Goal: Task Accomplishment & Management: Use online tool/utility

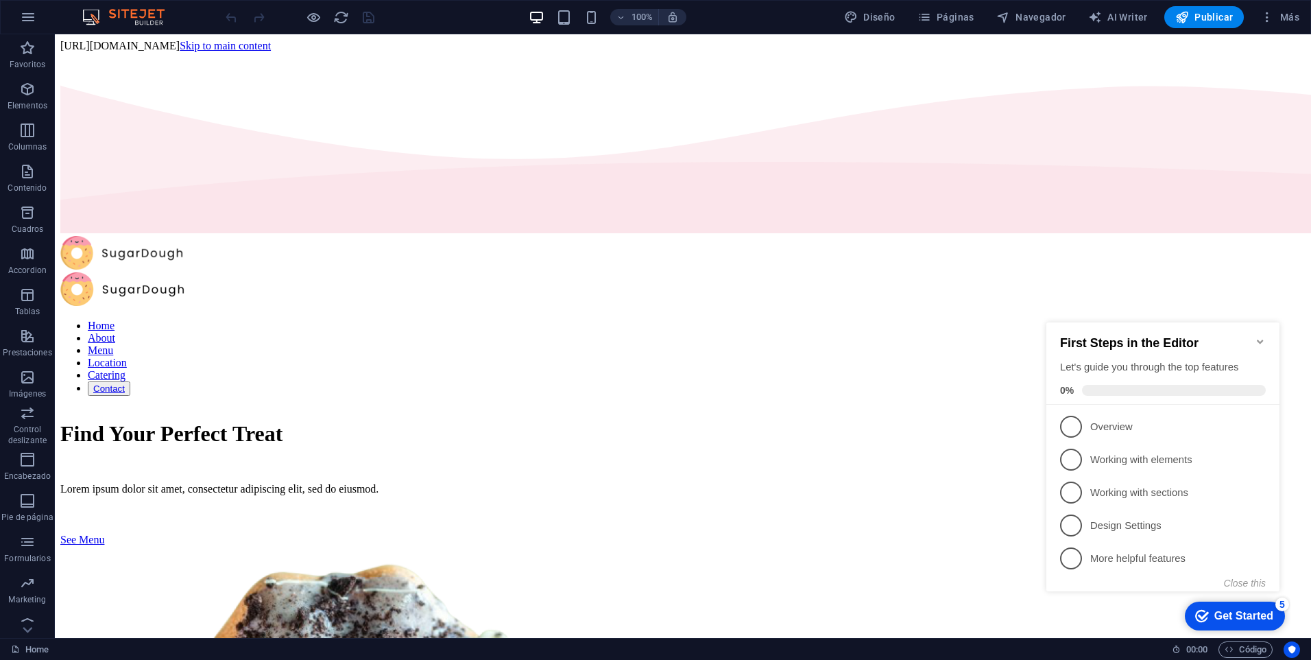
click at [1258, 336] on icon "Minimize checklist" at bounding box center [1260, 341] width 11 height 11
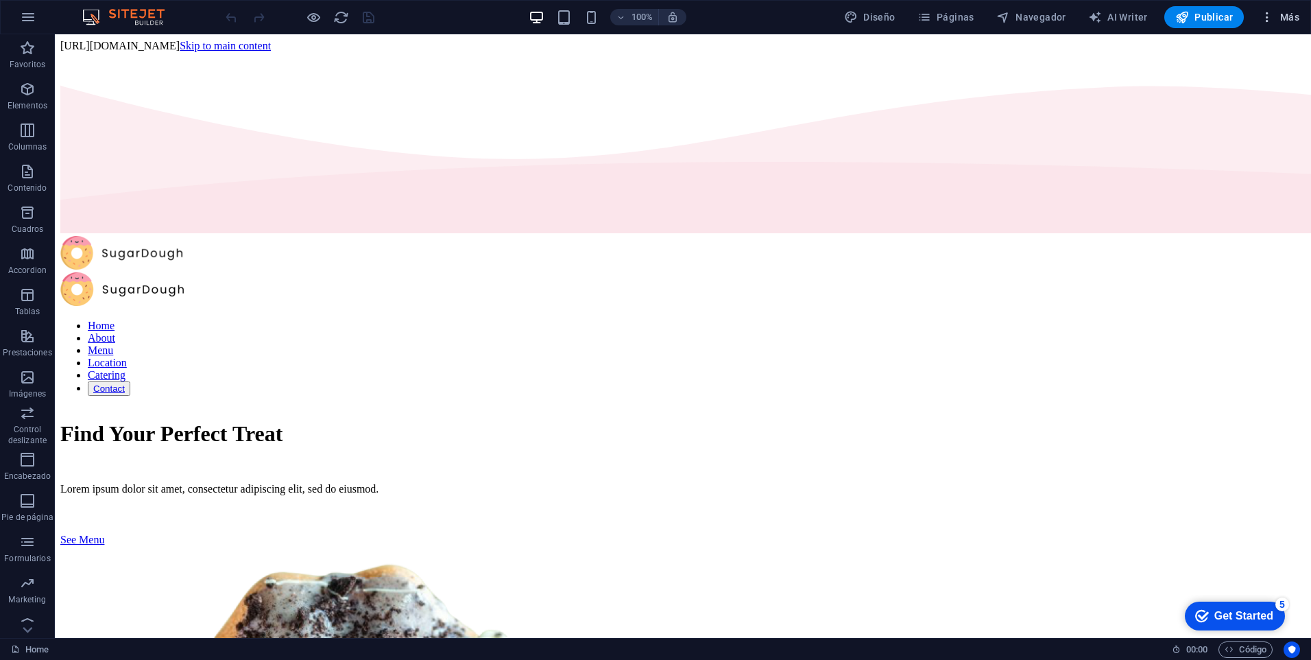
click at [1269, 21] on icon "button" at bounding box center [1267, 17] width 14 height 14
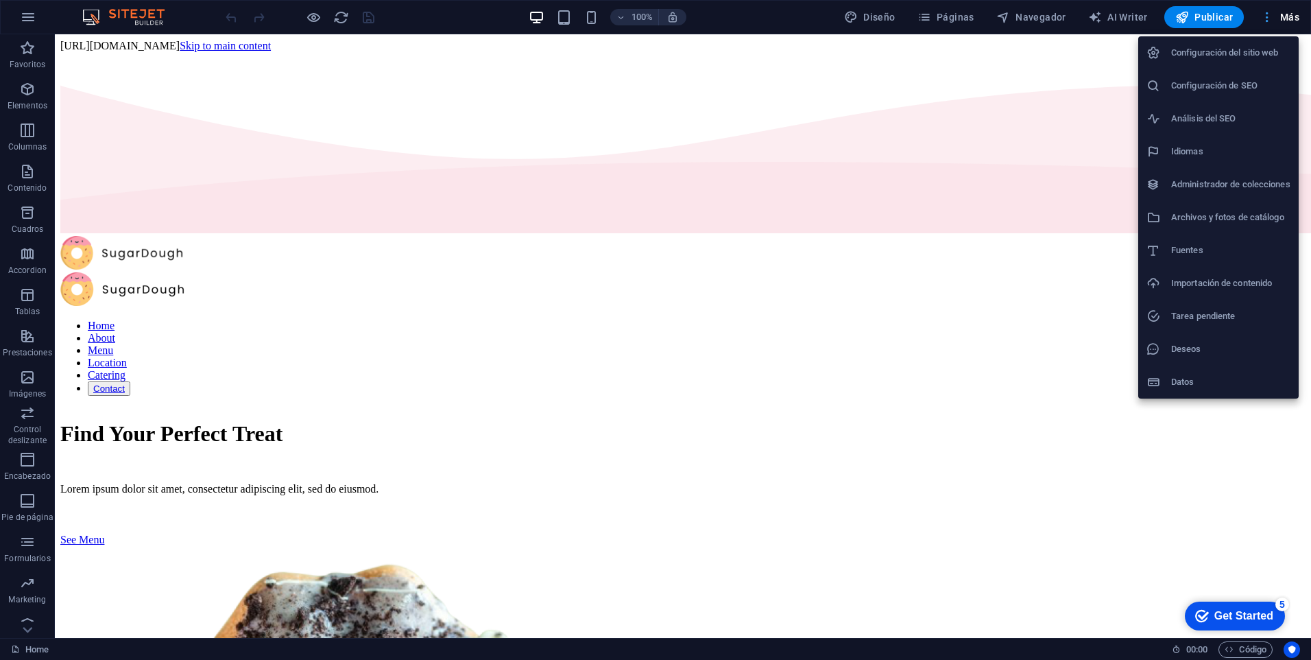
click at [1269, 21] on div at bounding box center [655, 330] width 1311 height 660
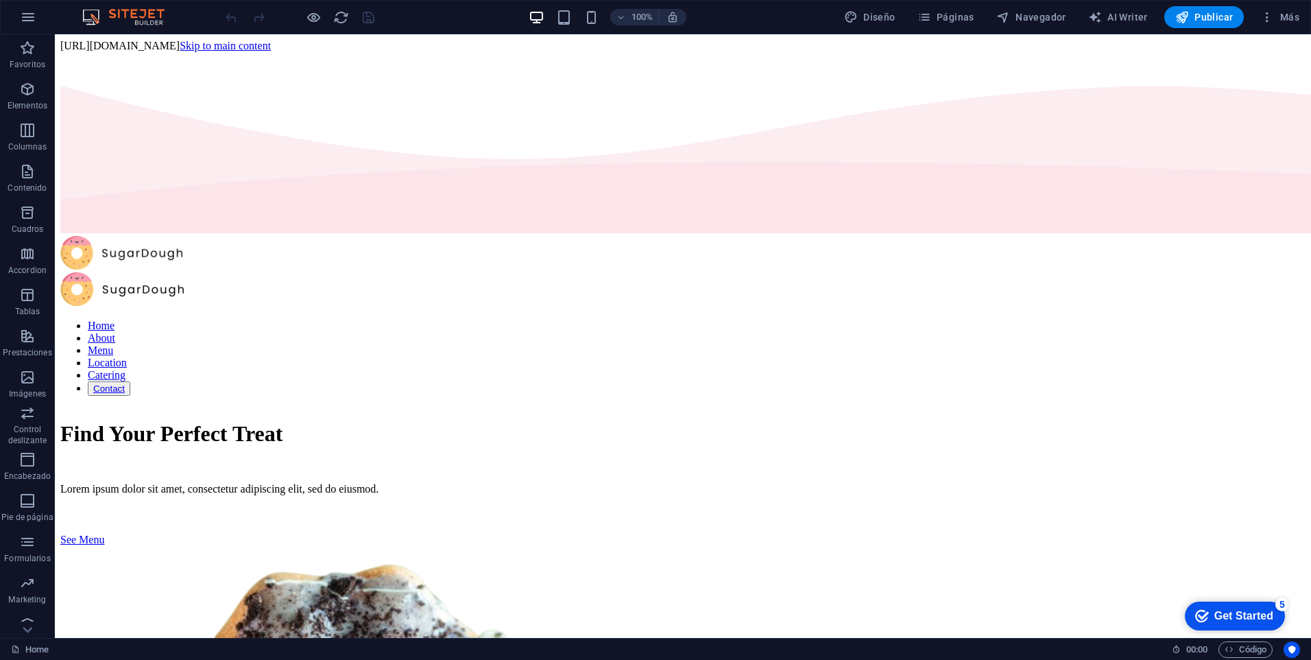
click at [905, 12] on div "Diseño Páginas Navegador AI Writer Publicar Más" at bounding box center [1072, 17] width 466 height 22
click at [882, 12] on span "Diseño" at bounding box center [869, 17] width 51 height 14
select select "px"
select select "300"
select select "px"
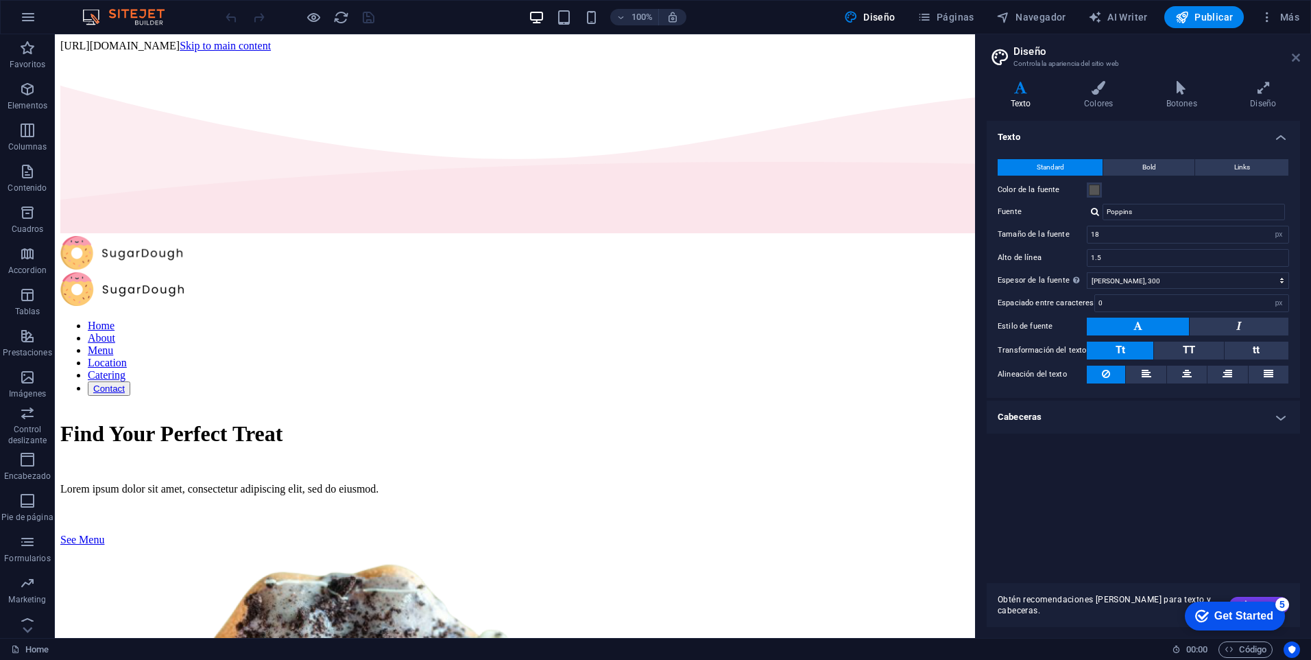
click at [1293, 58] on icon at bounding box center [1296, 57] width 8 height 11
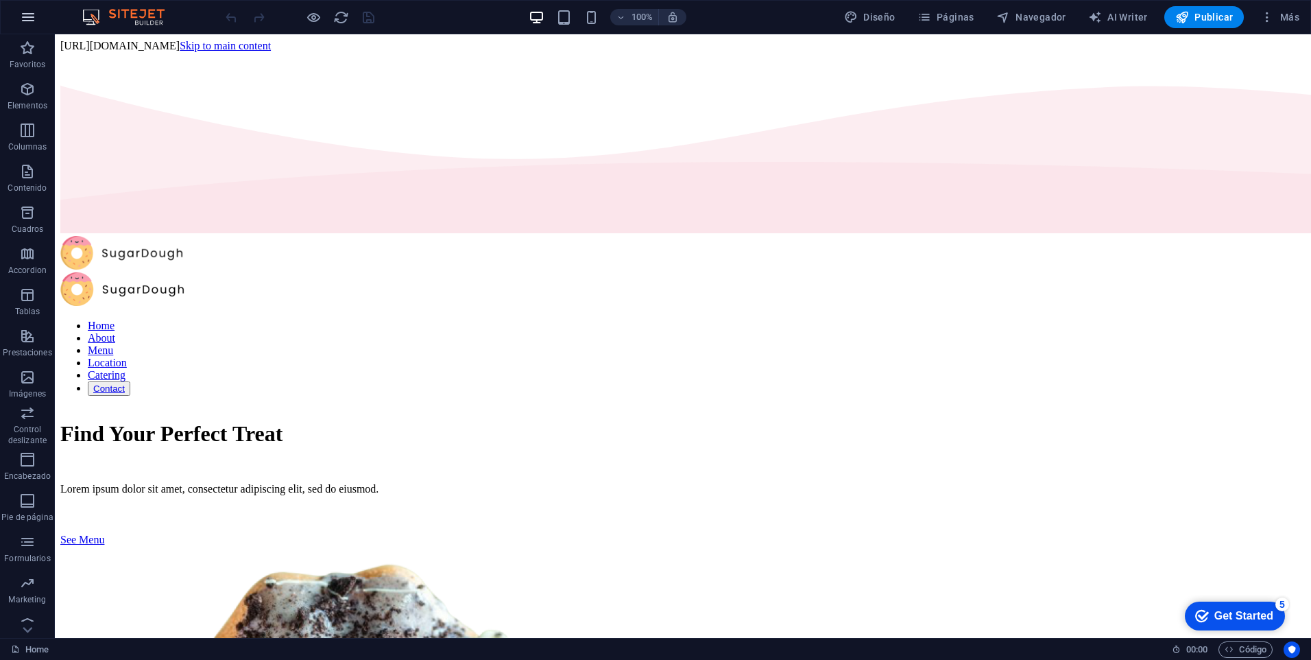
click at [24, 20] on icon "button" at bounding box center [28, 17] width 16 height 16
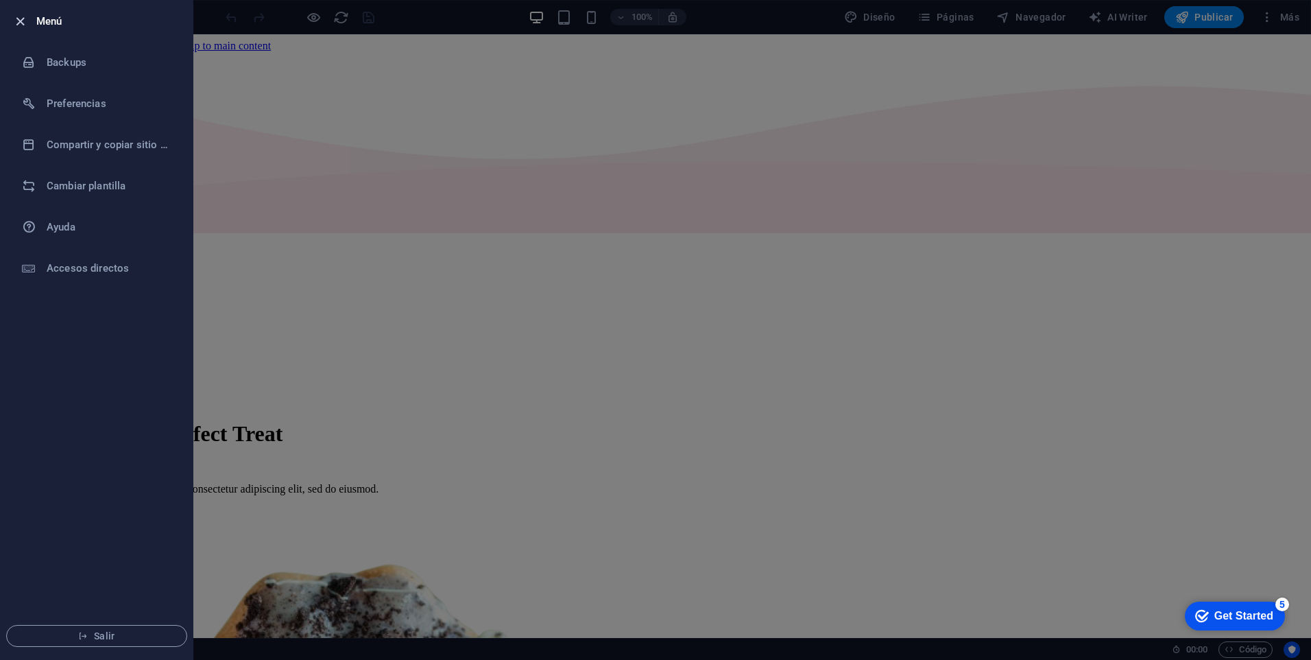
click at [22, 26] on icon "button" at bounding box center [20, 22] width 16 height 16
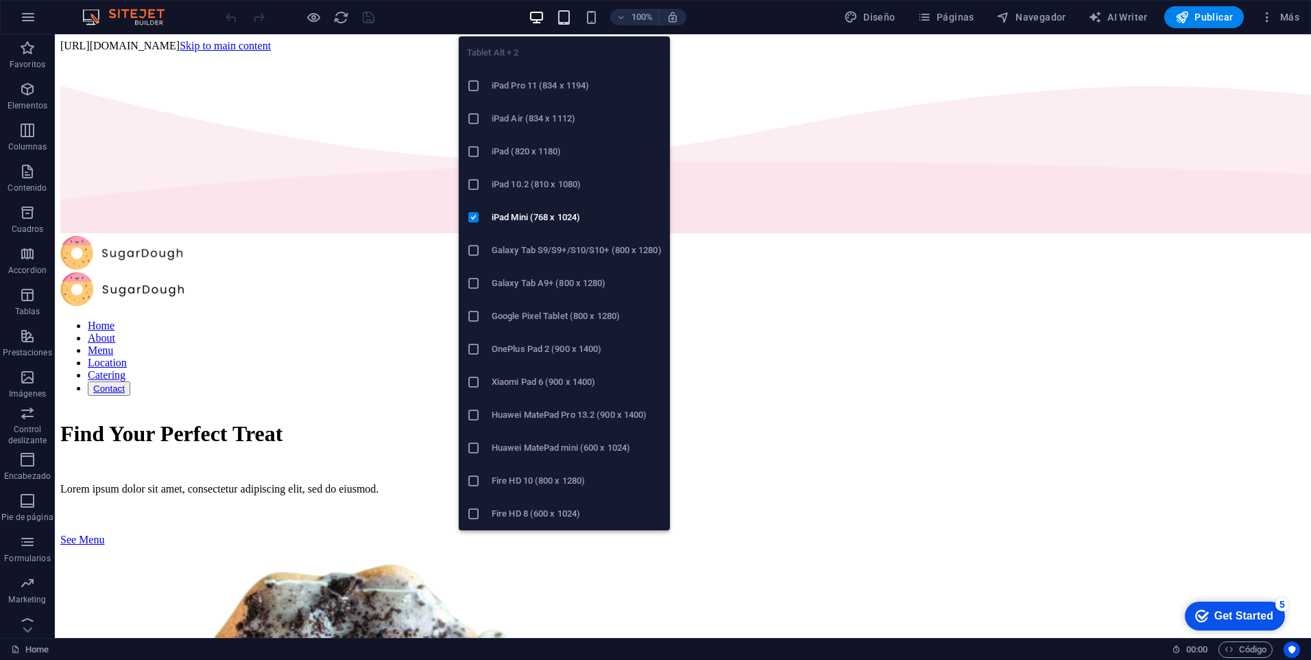
click at [566, 21] on icon "button" at bounding box center [564, 18] width 16 height 16
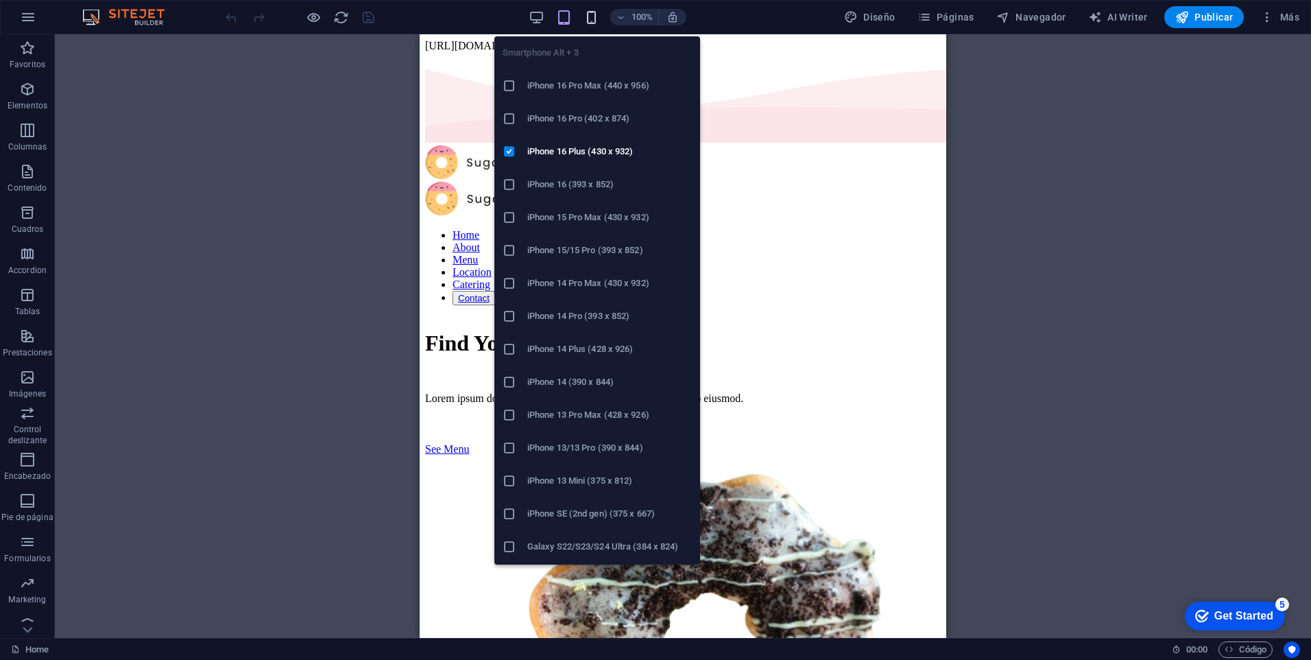
click at [587, 20] on icon "button" at bounding box center [592, 18] width 16 height 16
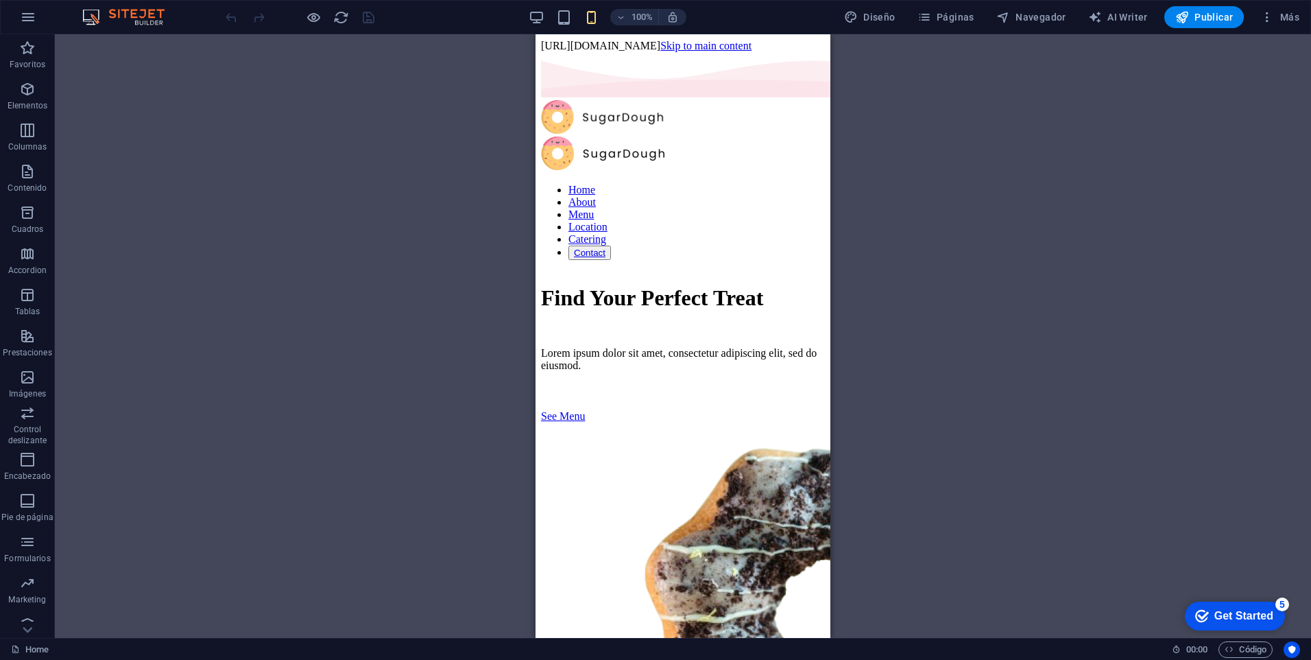
click at [446, 81] on div "Arrastra aquí para reemplazar el contenido existente. Si quieres crear un eleme…" at bounding box center [683, 335] width 1256 height 603
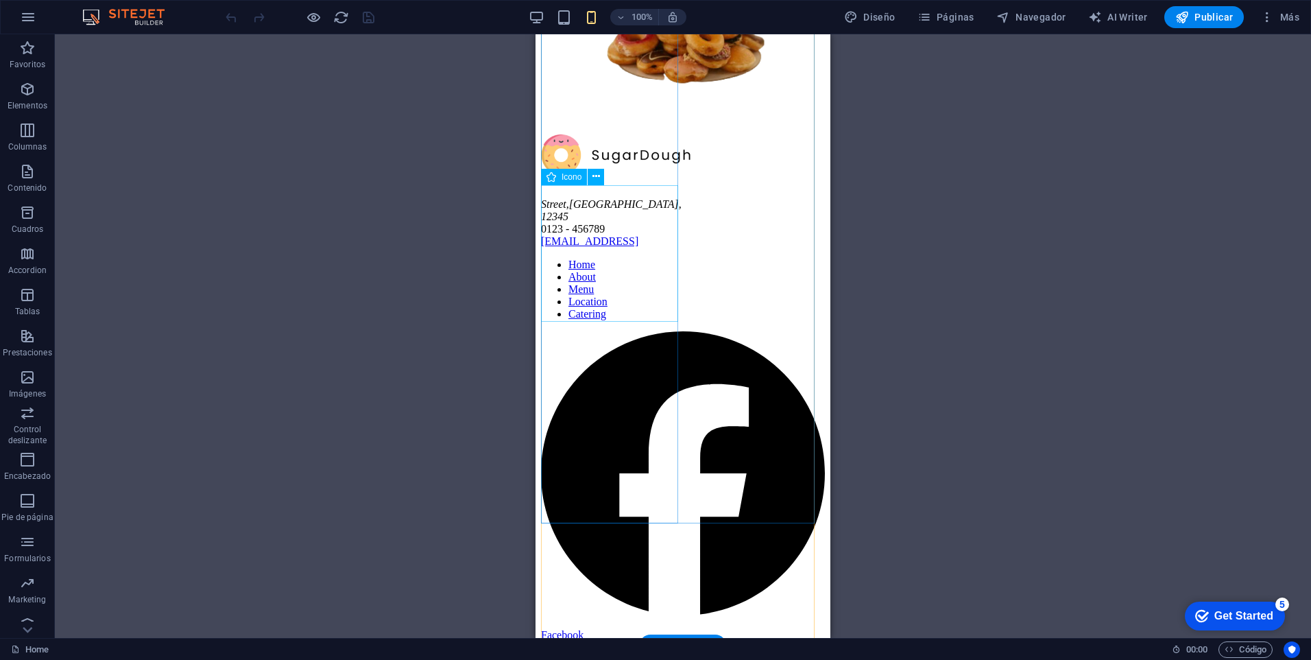
scroll to position [4873, 0]
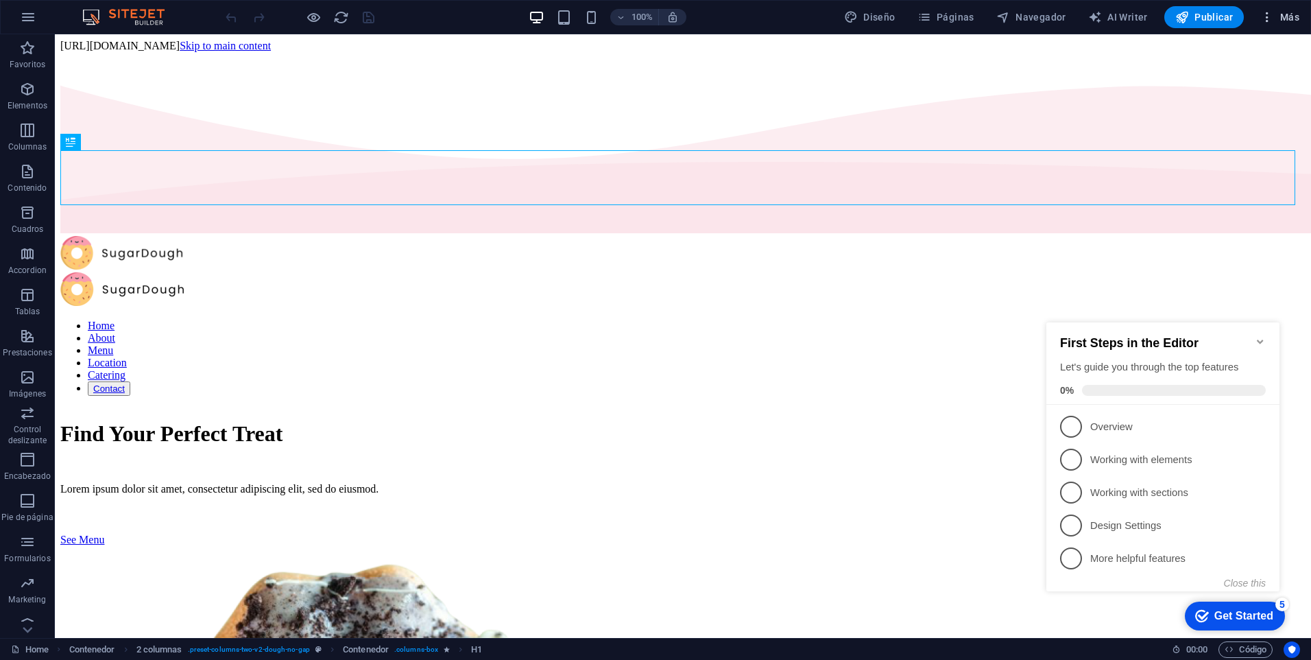
click at [1275, 18] on span "Más" at bounding box center [1279, 17] width 39 height 14
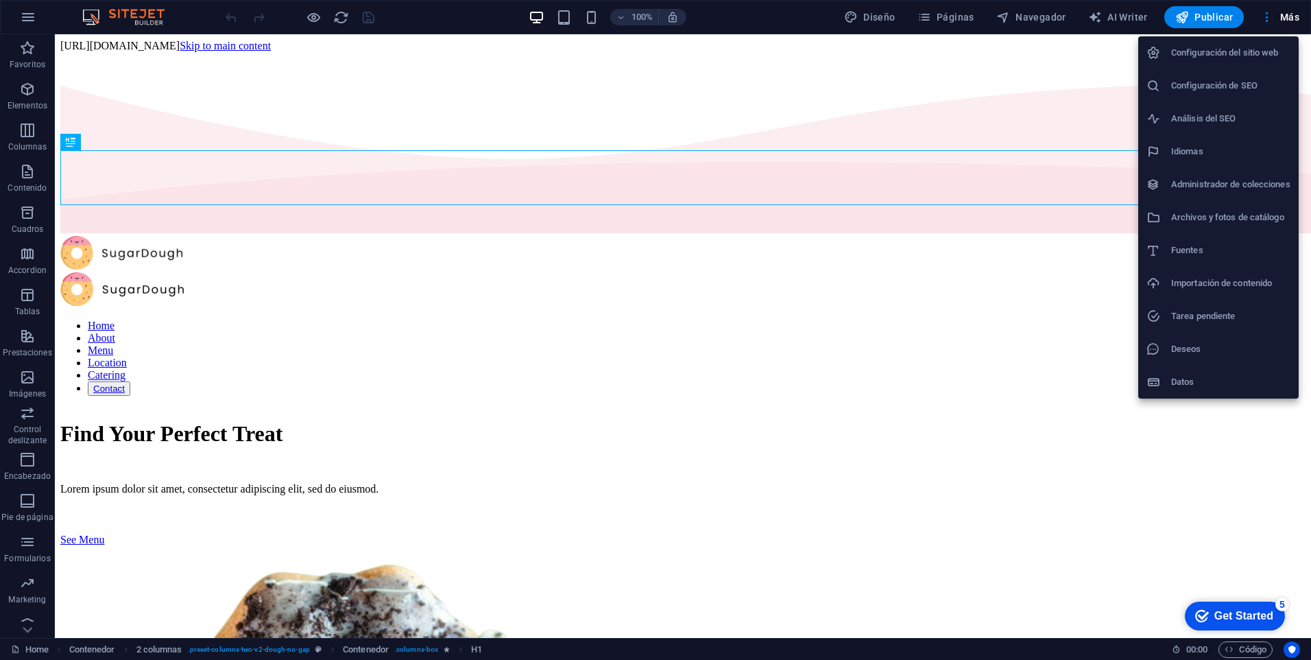
click at [1273, 49] on h6 "Configuración del sitio web" at bounding box center [1230, 53] width 119 height 16
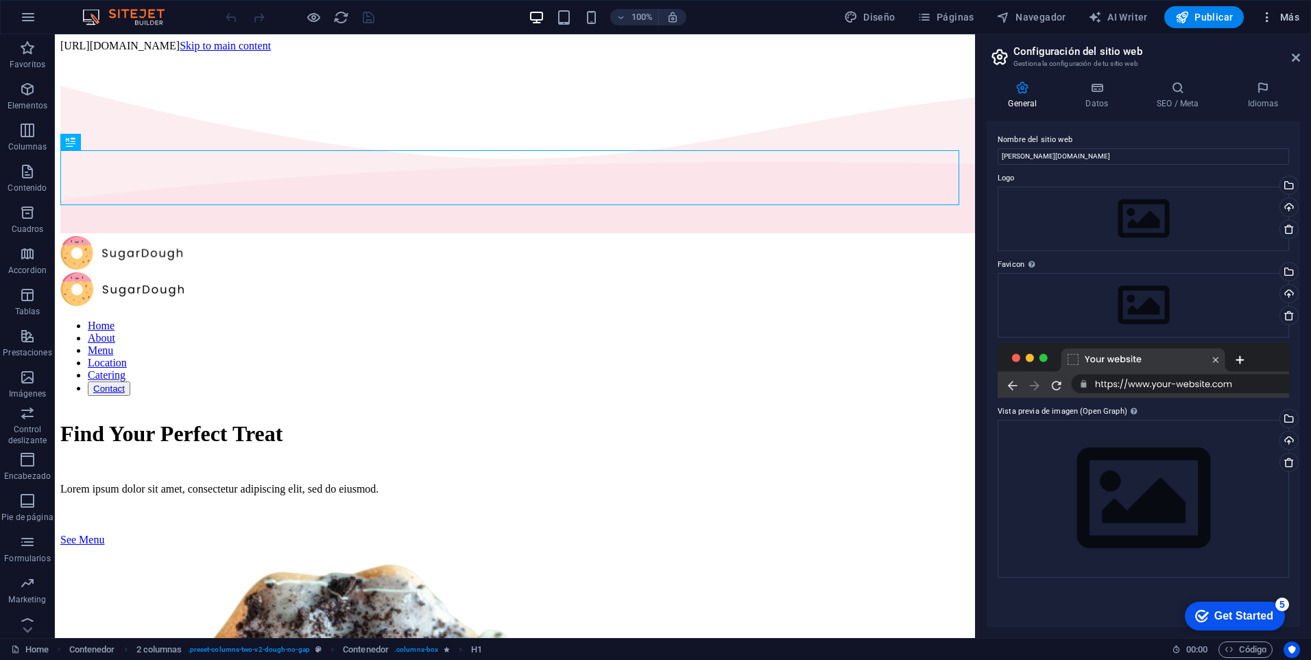
click at [1282, 12] on span "Más" at bounding box center [1279, 17] width 39 height 14
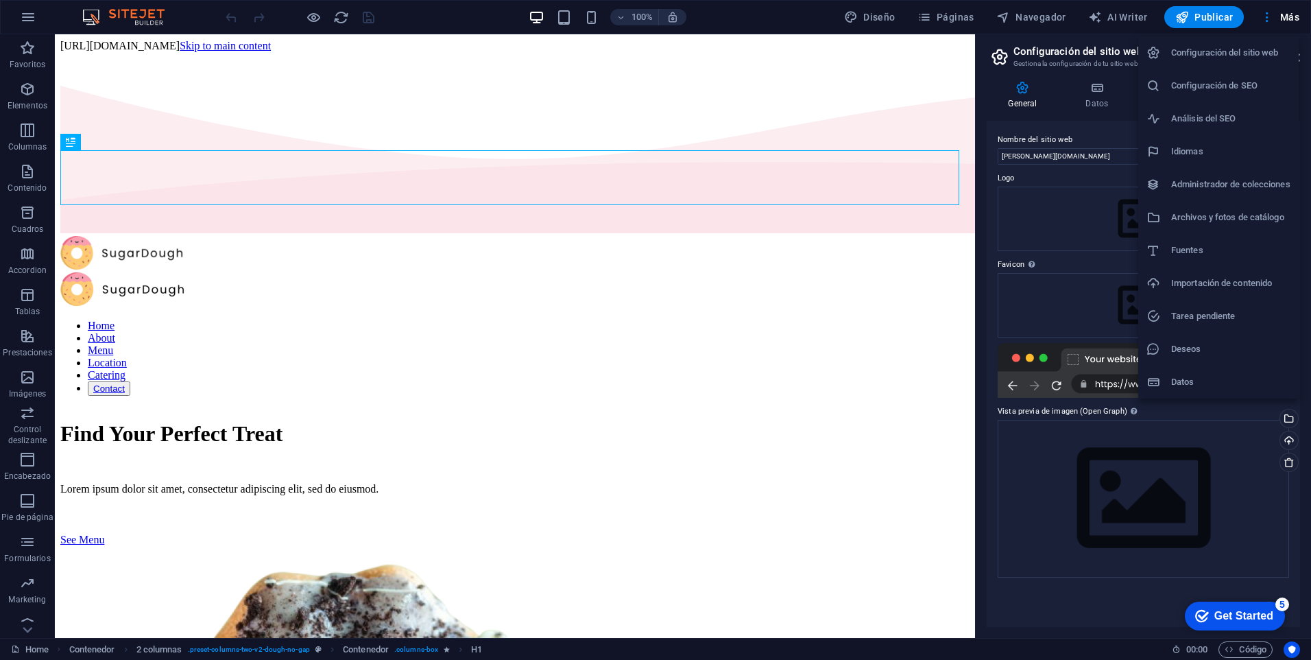
click at [1112, 38] on div at bounding box center [655, 330] width 1311 height 660
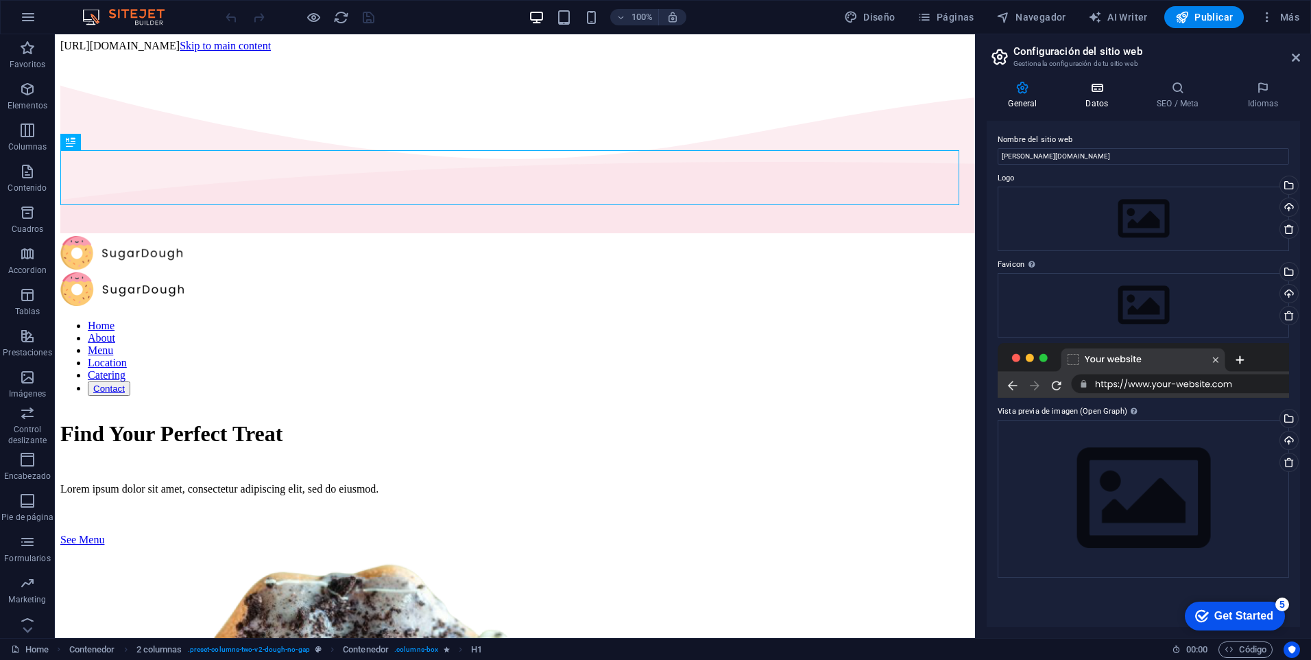
click at [1105, 90] on icon at bounding box center [1097, 88] width 66 height 14
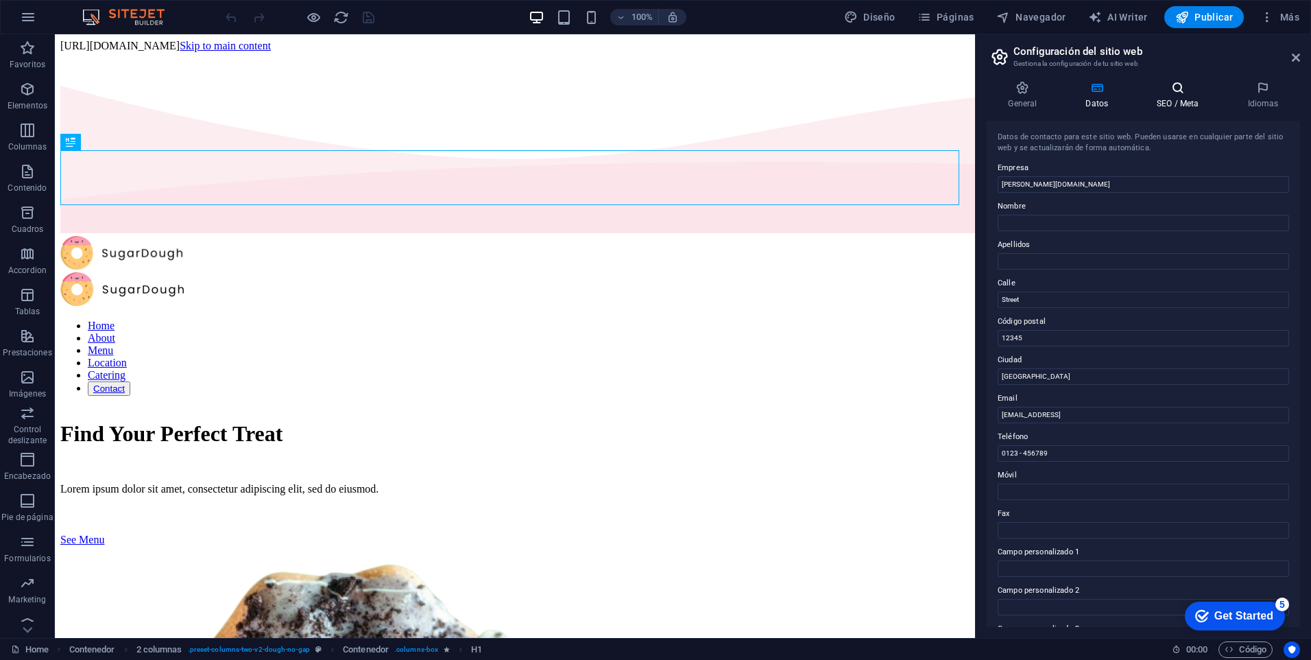
drag, startPoint x: 1170, startPoint y: 96, endPoint x: 1194, endPoint y: 95, distance: 24.7
click at [1173, 96] on h4 "SEO / Meta" at bounding box center [1181, 95] width 91 height 29
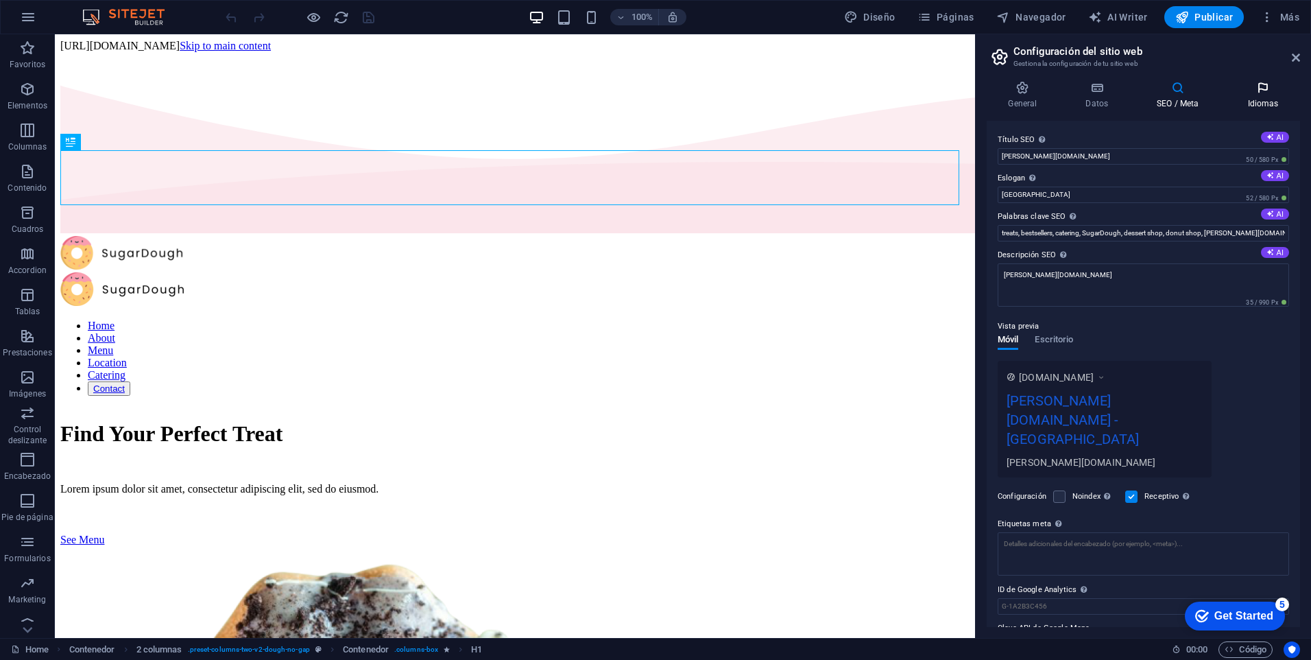
click at [1272, 93] on icon at bounding box center [1263, 88] width 74 height 14
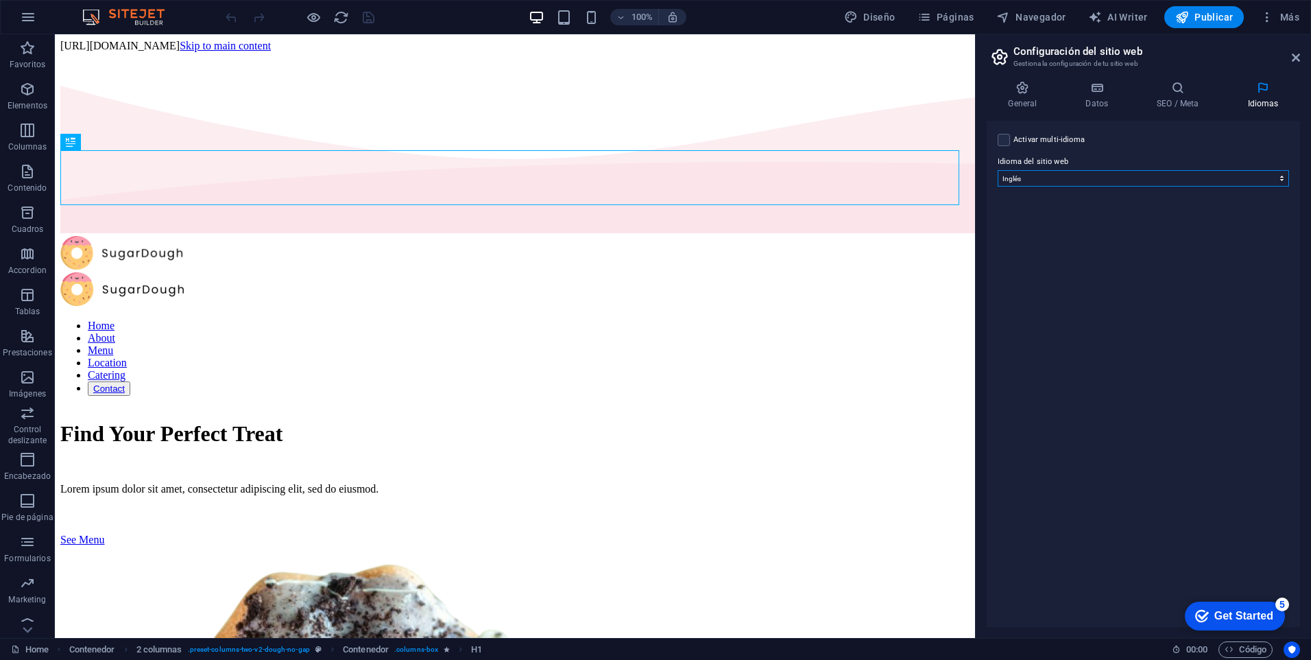
click at [1162, 170] on select "Abkhazian Afar Afrikaans Akan Albanés Alemán Amharic Árabe Aragonese Armenian A…" at bounding box center [1143, 178] width 291 height 16
click at [1011, 100] on h4 "General" at bounding box center [1025, 95] width 77 height 29
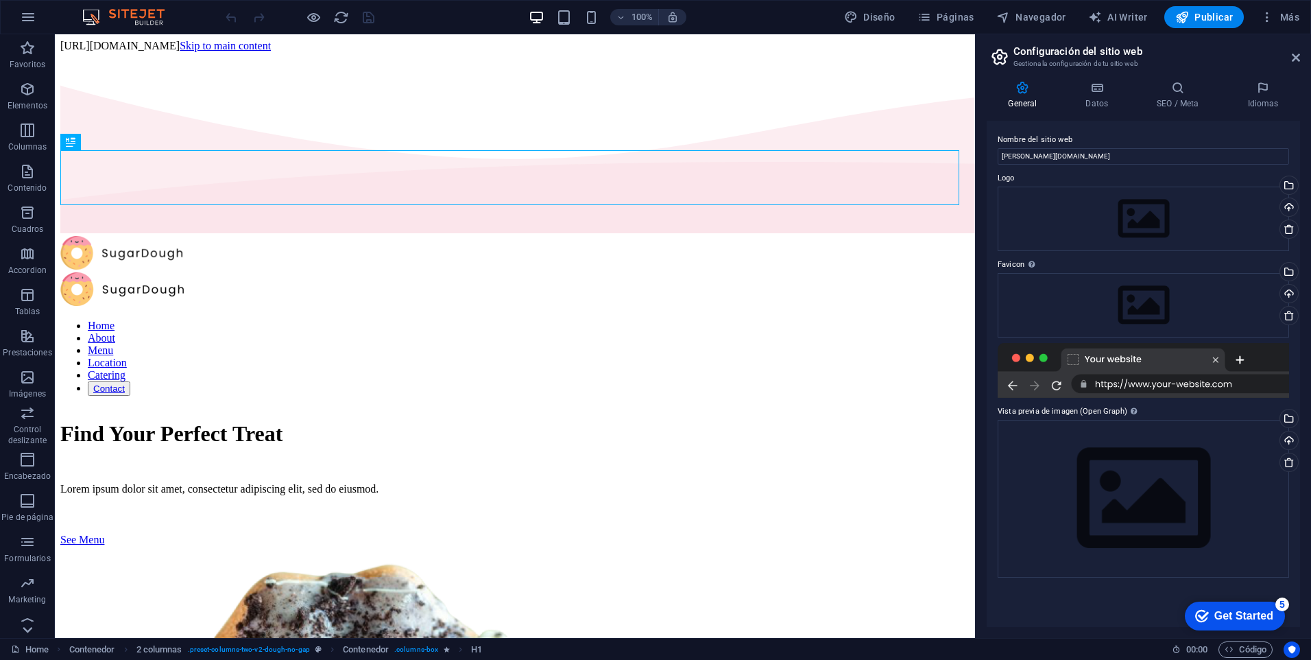
click at [22, 52] on icon at bounding box center [27, 42] width 19 height 19
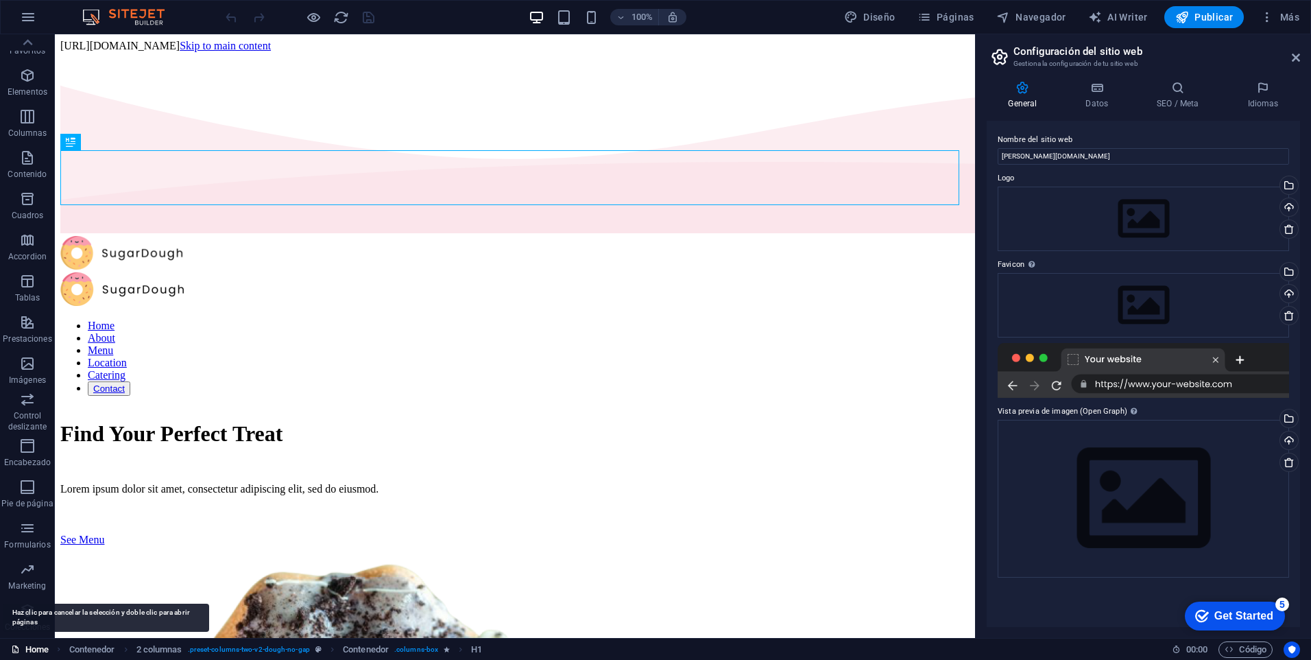
click at [35, 647] on link "Home" at bounding box center [30, 649] width 38 height 16
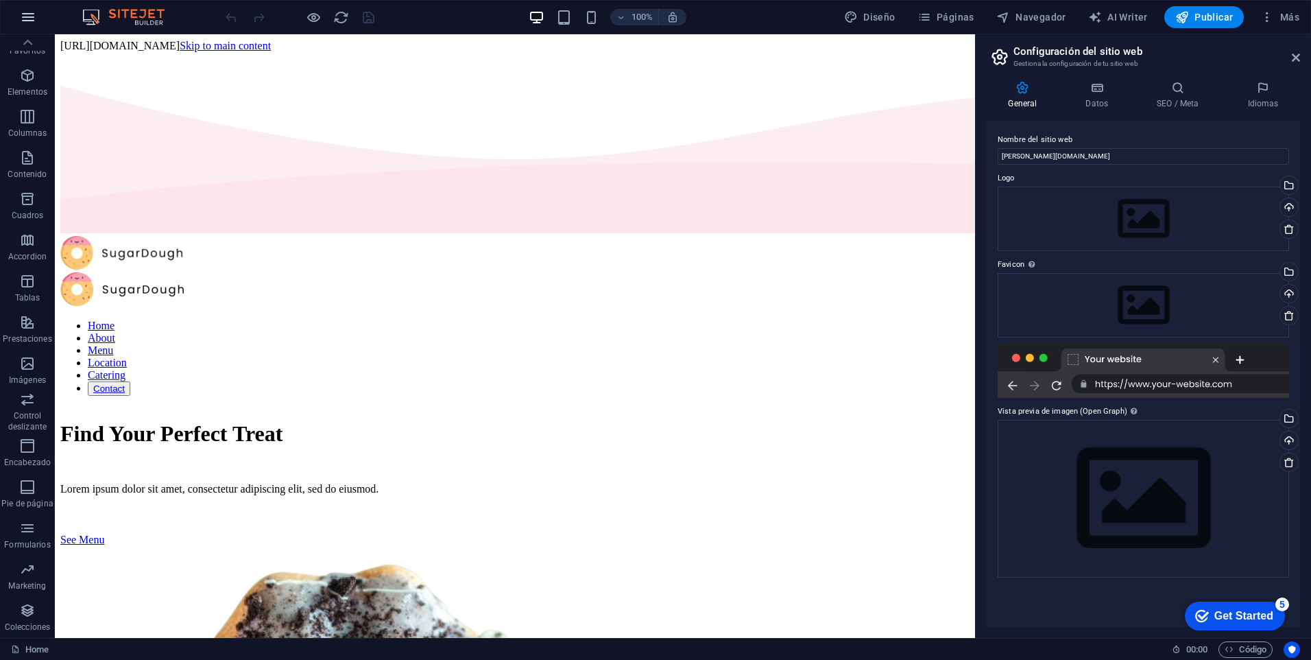
click at [30, 14] on icon "button" at bounding box center [28, 17] width 16 height 16
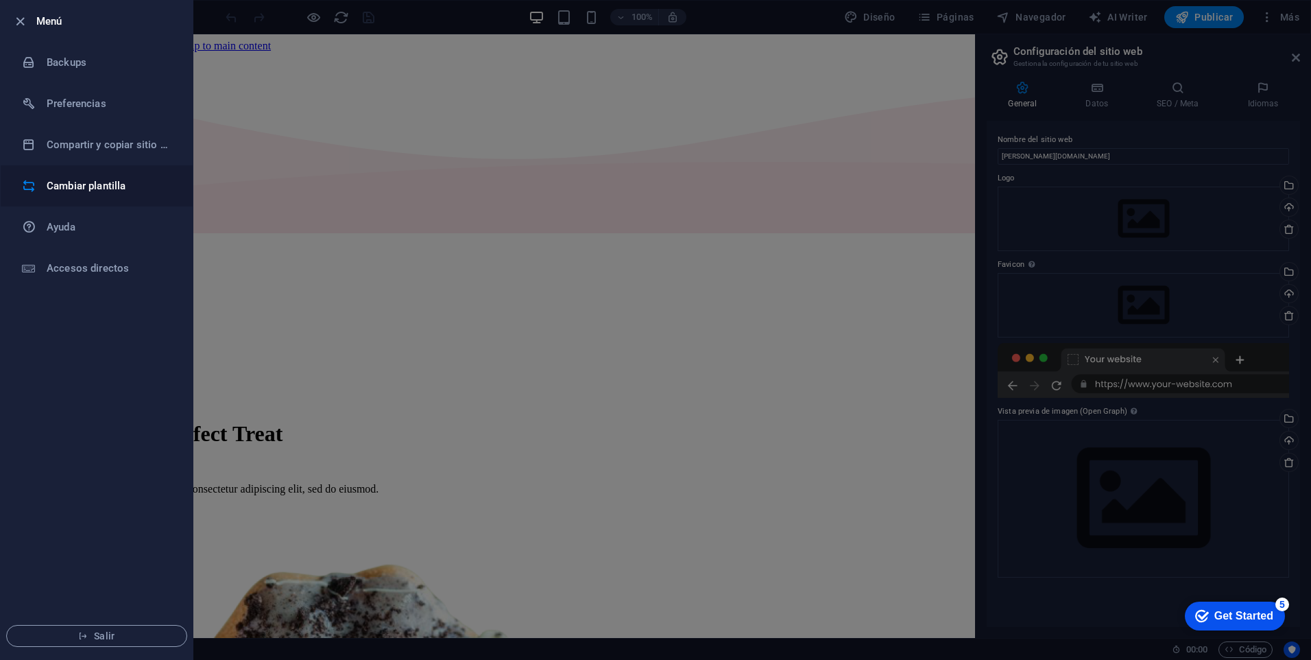
click at [86, 180] on h6 "Cambiar plantilla" at bounding box center [110, 186] width 127 height 16
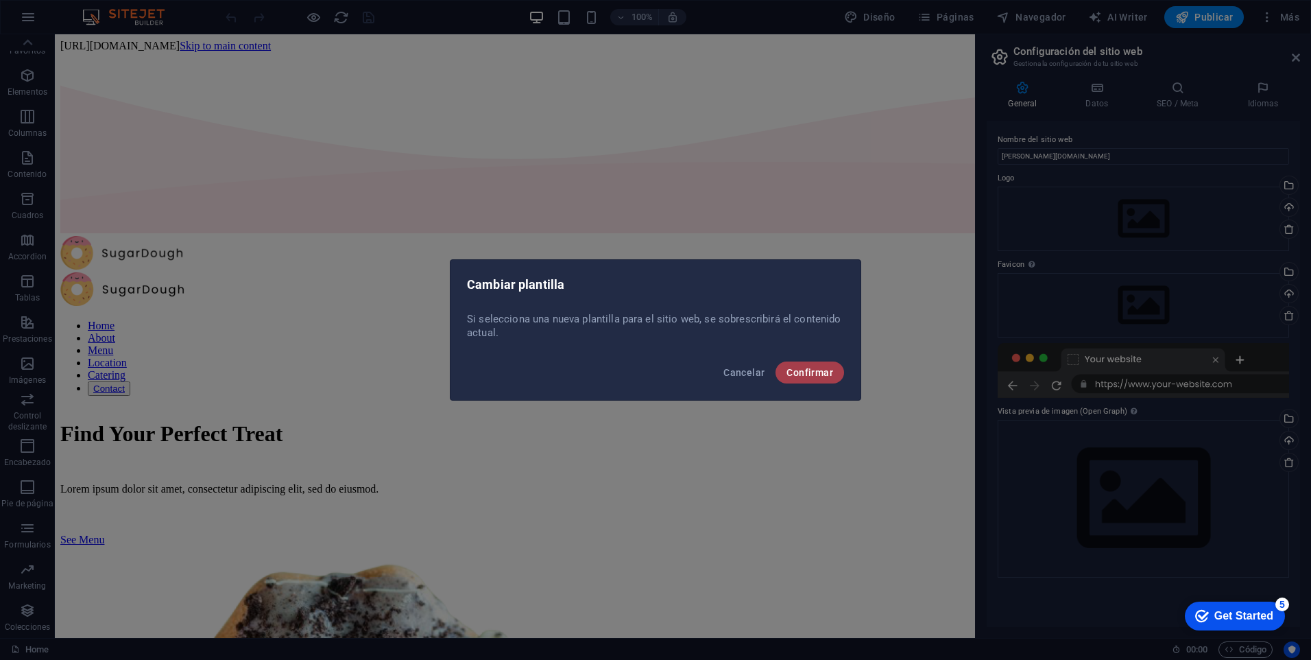
click at [821, 368] on span "Confirmar" at bounding box center [809, 372] width 47 height 11
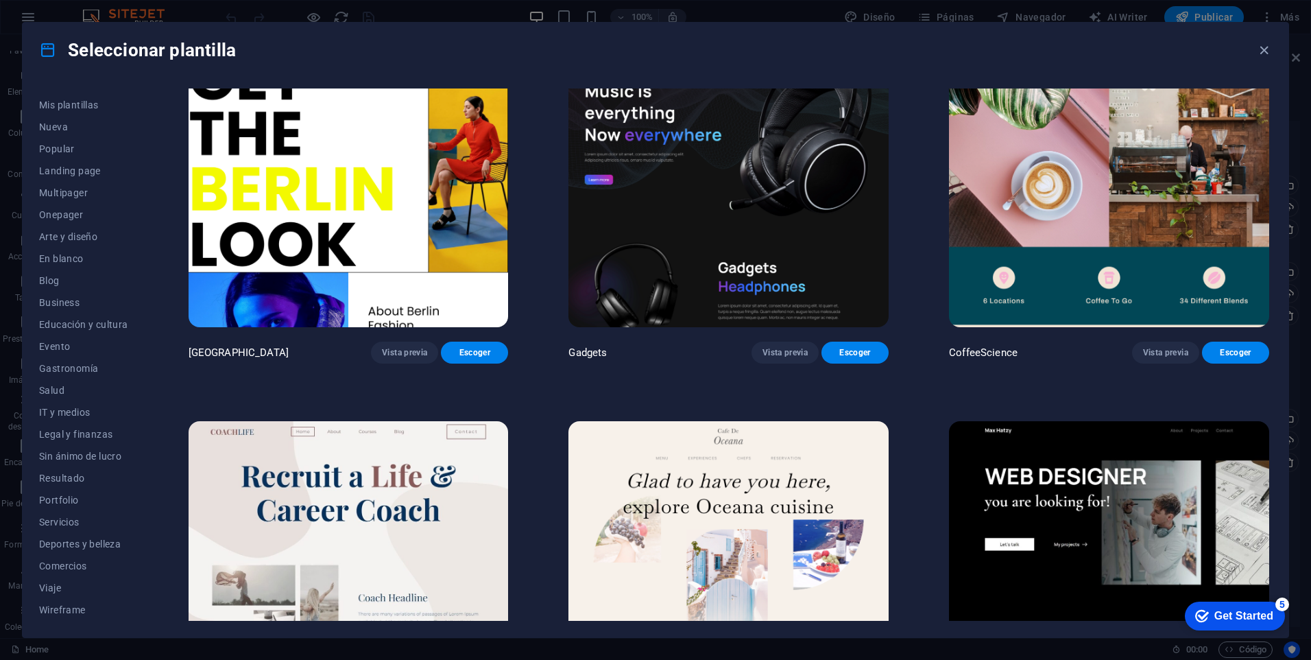
scroll to position [4320, 0]
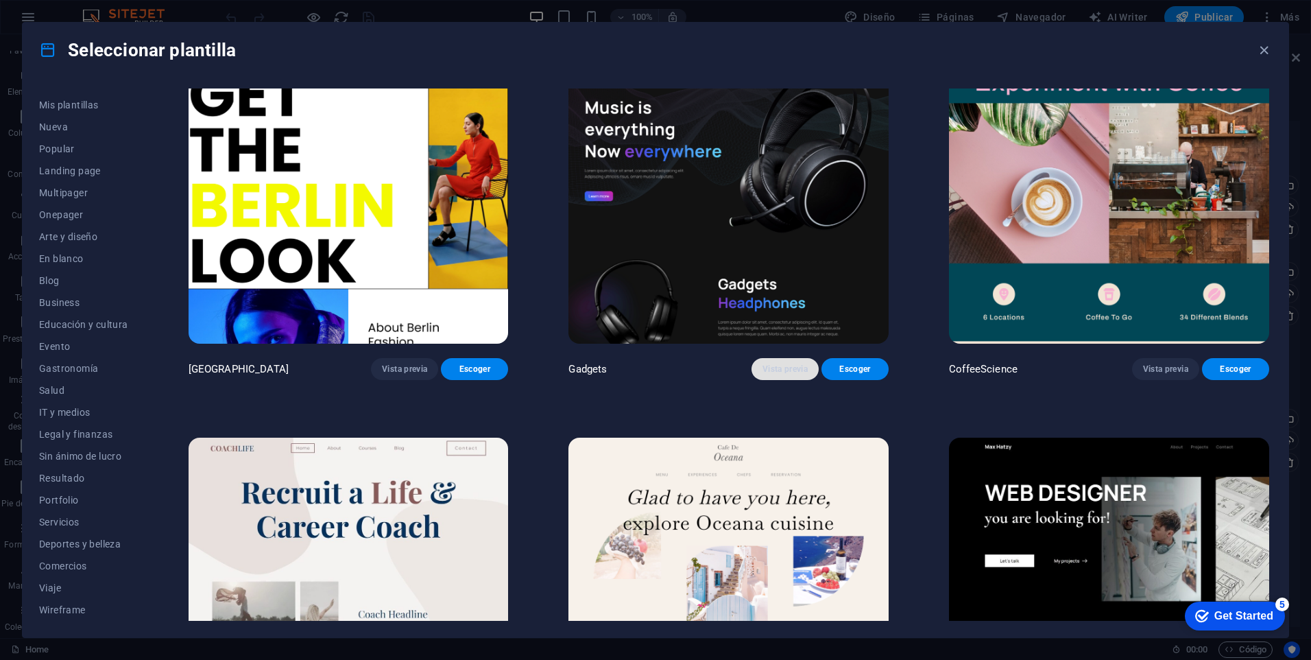
click at [776, 359] on button "Vista previa" at bounding box center [785, 369] width 67 height 22
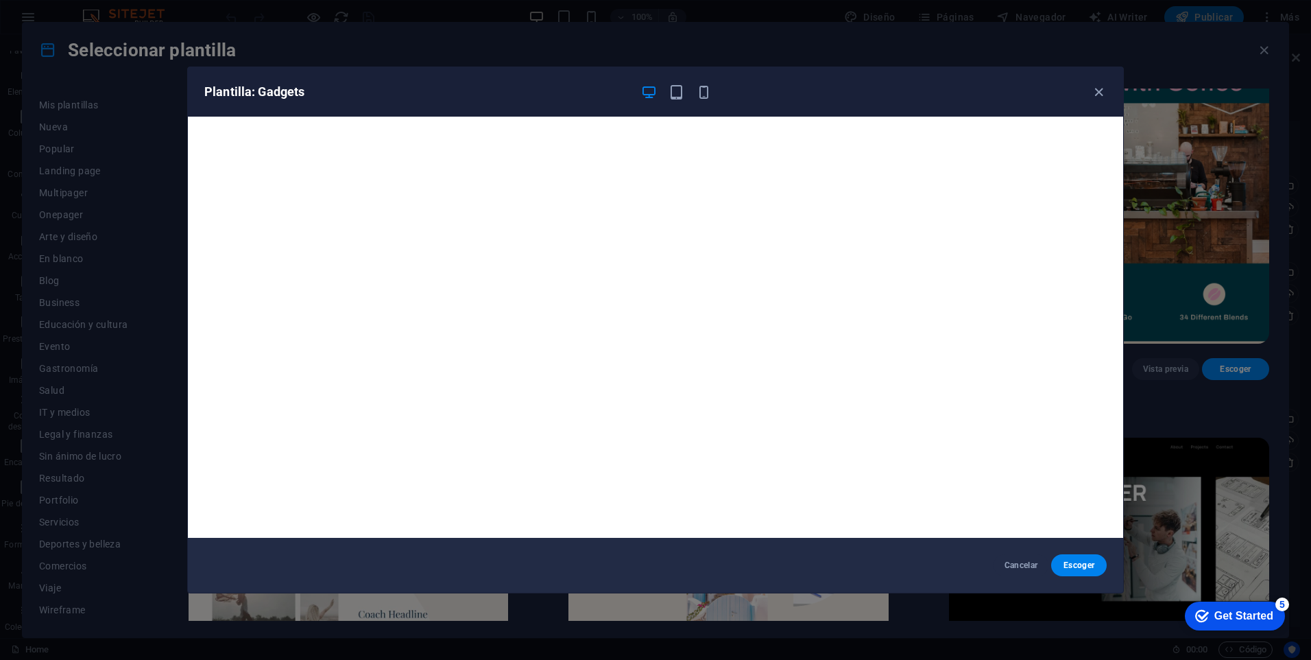
click at [706, 81] on div "Plantilla: Gadgets" at bounding box center [655, 91] width 935 height 49
click at [701, 89] on icon "button" at bounding box center [704, 92] width 16 height 16
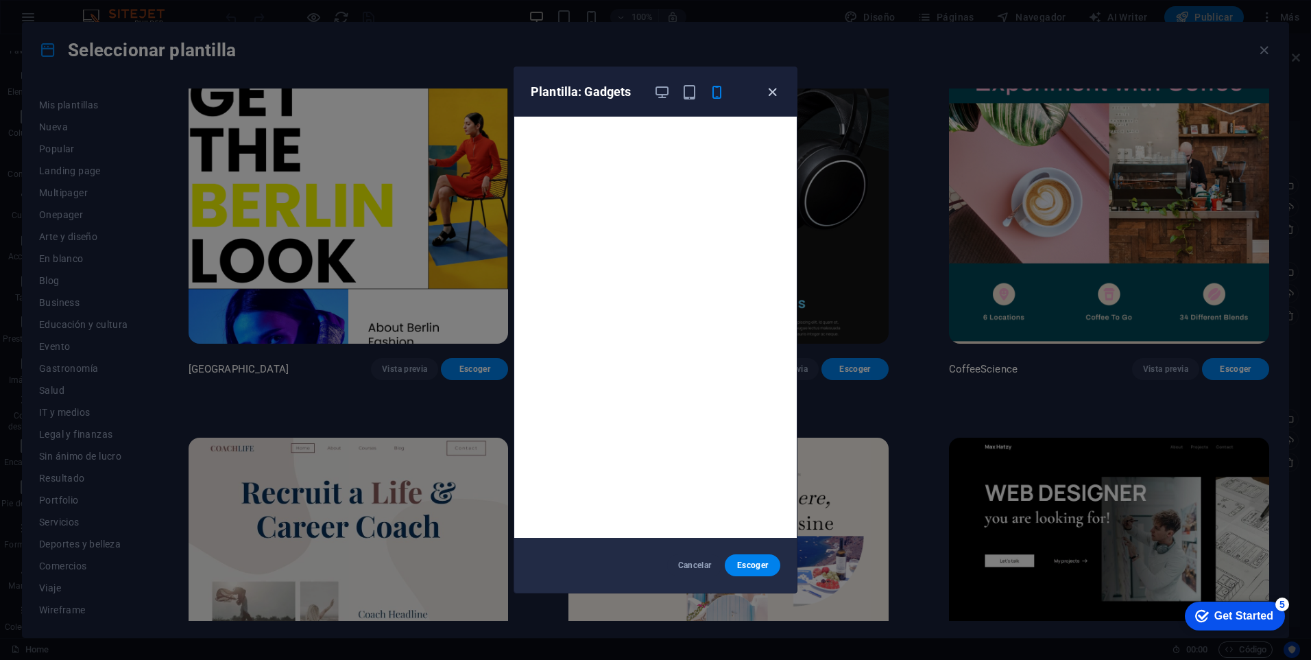
click at [771, 88] on icon "button" at bounding box center [773, 92] width 16 height 16
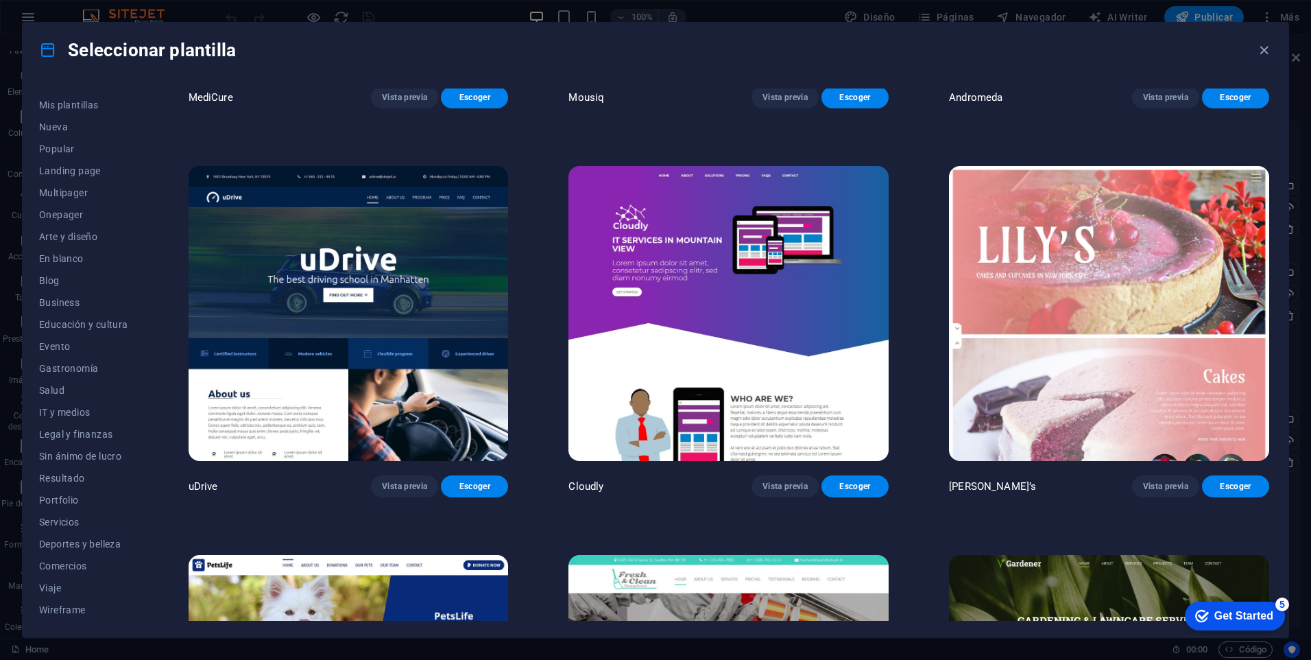
scroll to position [12754, 0]
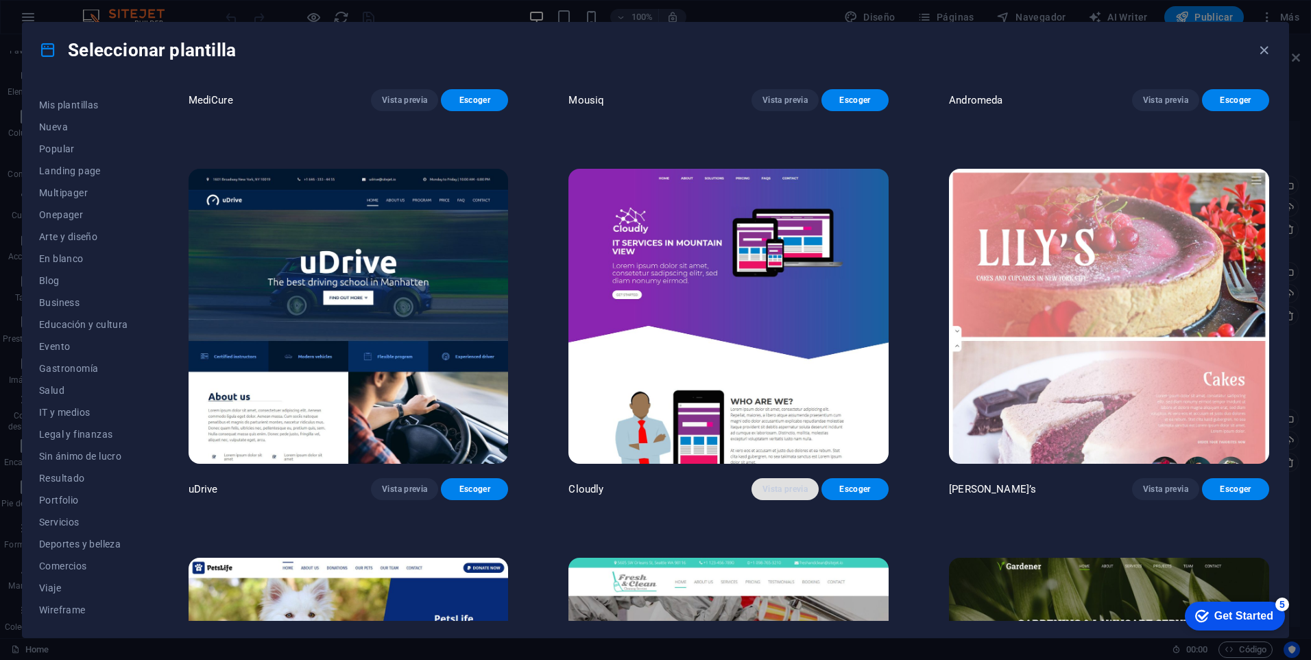
click at [792, 483] on span "Vista previa" at bounding box center [784, 488] width 45 height 11
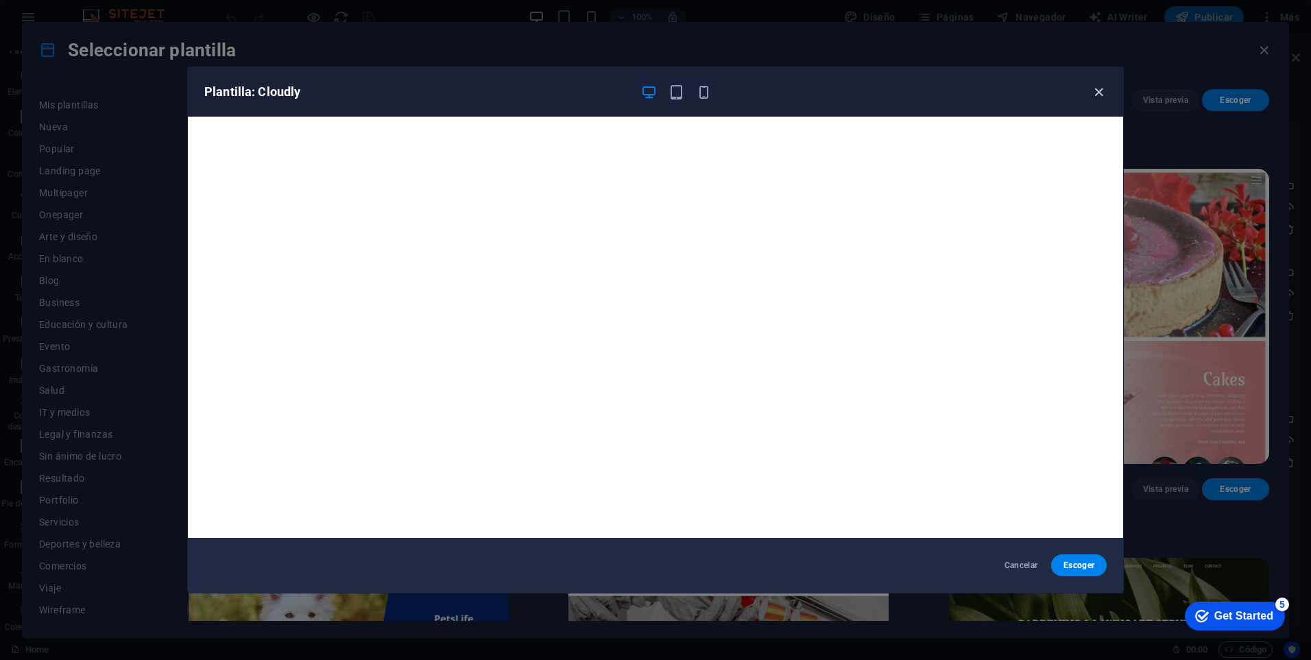
click at [1095, 91] on icon "button" at bounding box center [1099, 92] width 16 height 16
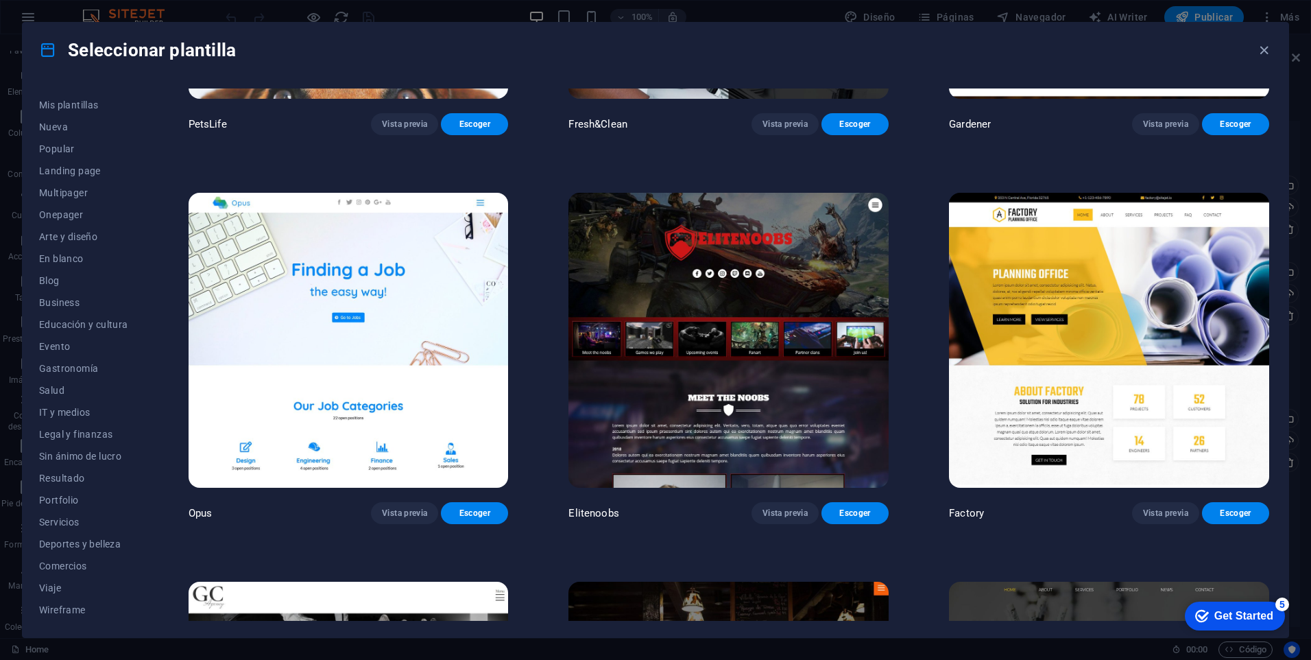
scroll to position [13508, 0]
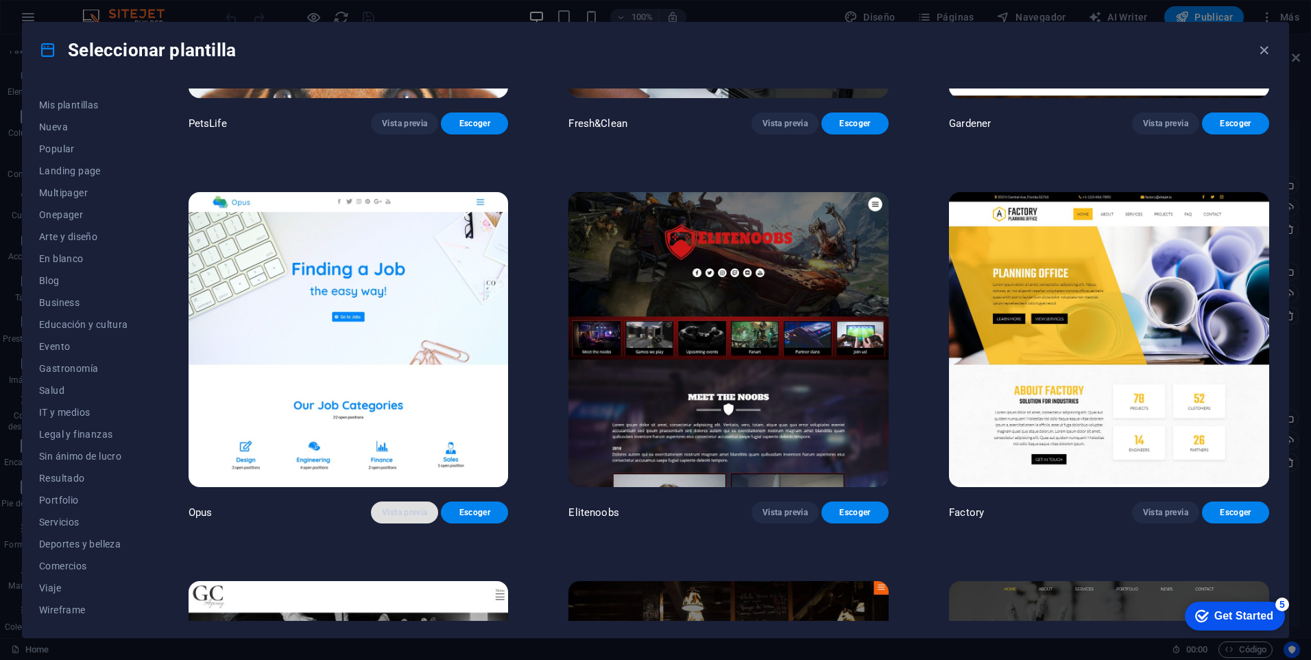
click at [398, 507] on span "Vista previa" at bounding box center [404, 512] width 45 height 11
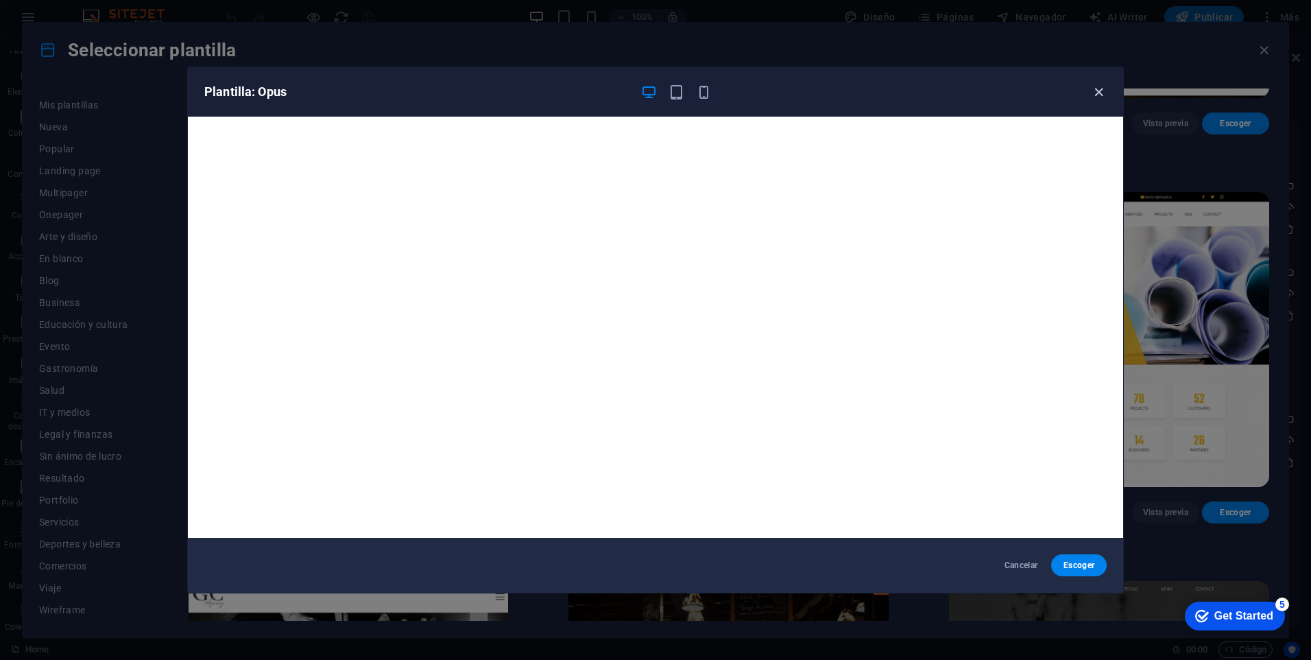
drag, startPoint x: 1099, startPoint y: 91, endPoint x: 1093, endPoint y: 99, distance: 9.7
click at [1099, 91] on icon "button" at bounding box center [1099, 92] width 16 height 16
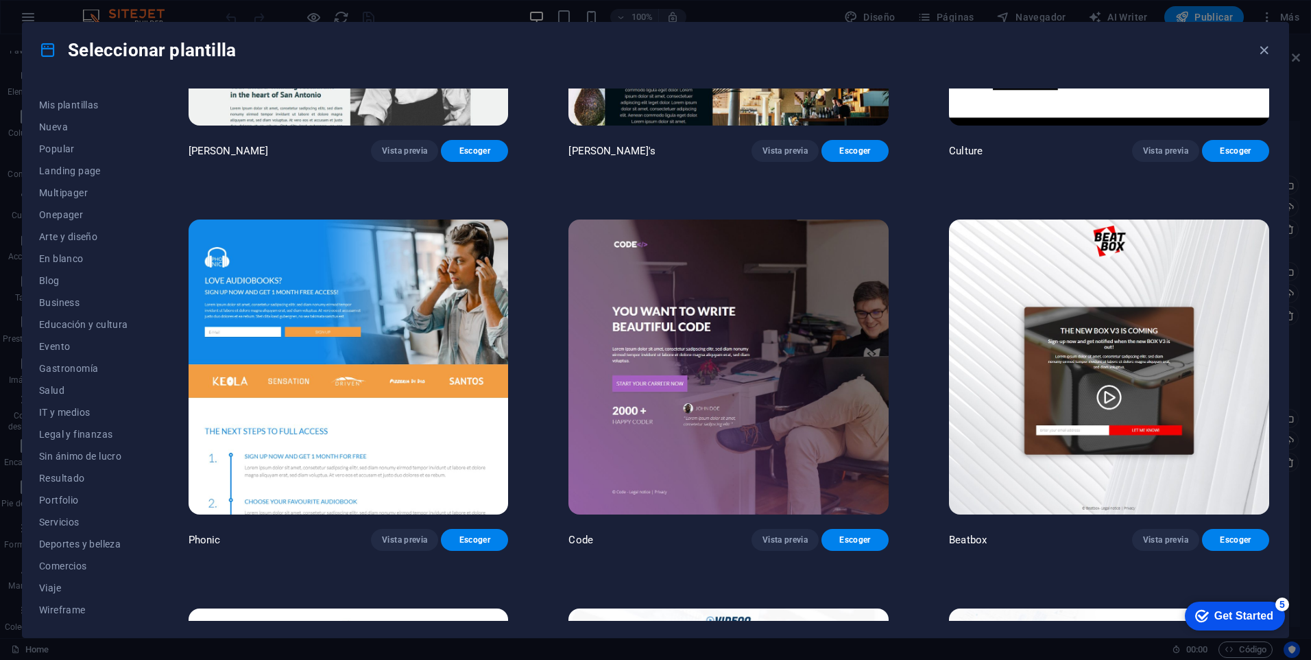
scroll to position [17760, 0]
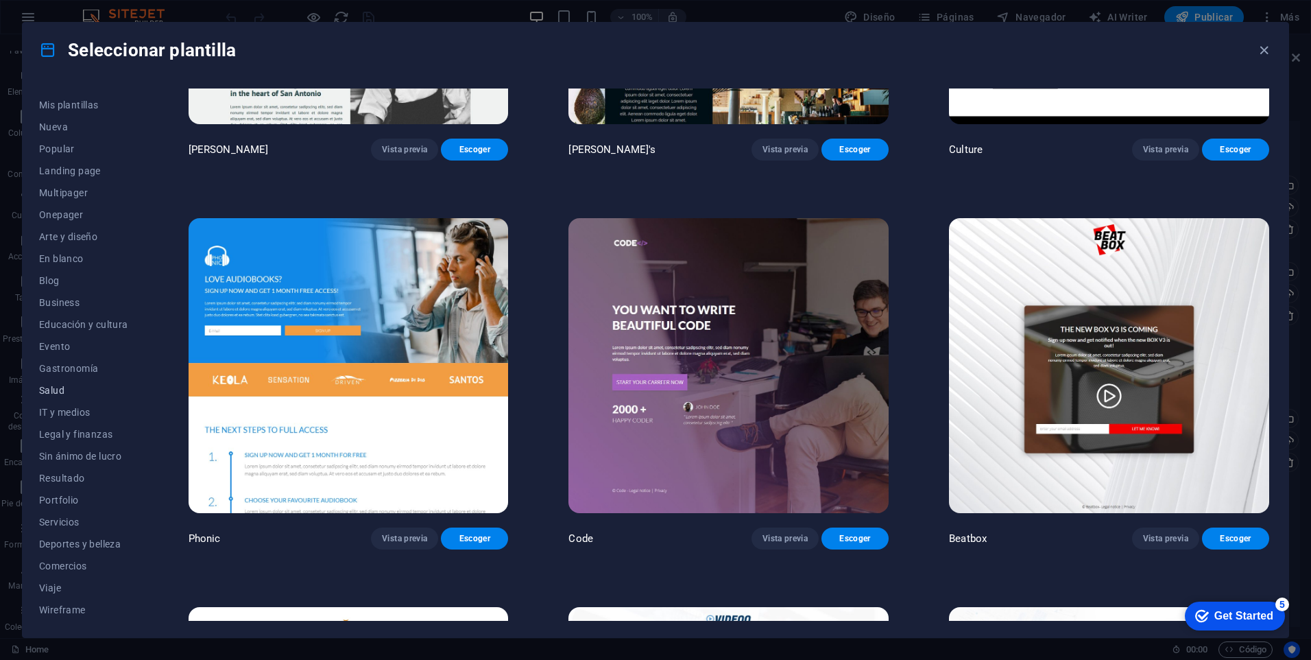
click at [58, 392] on span "Salud" at bounding box center [83, 390] width 89 height 11
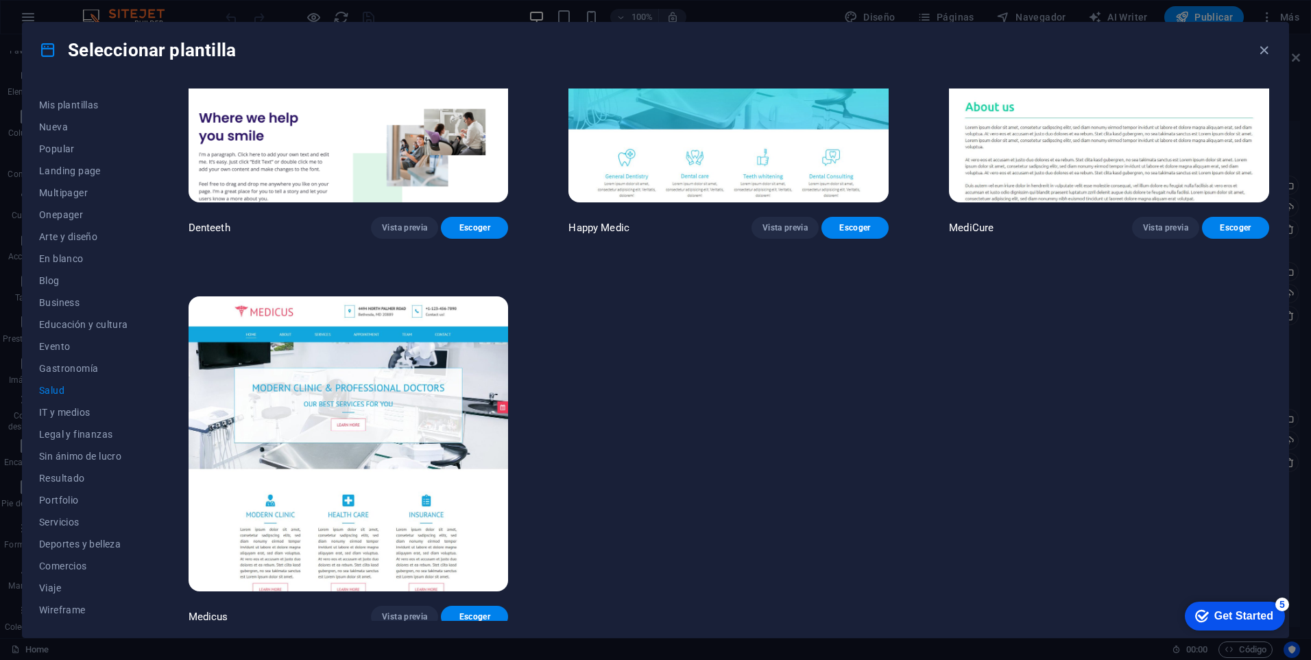
scroll to position [575, 0]
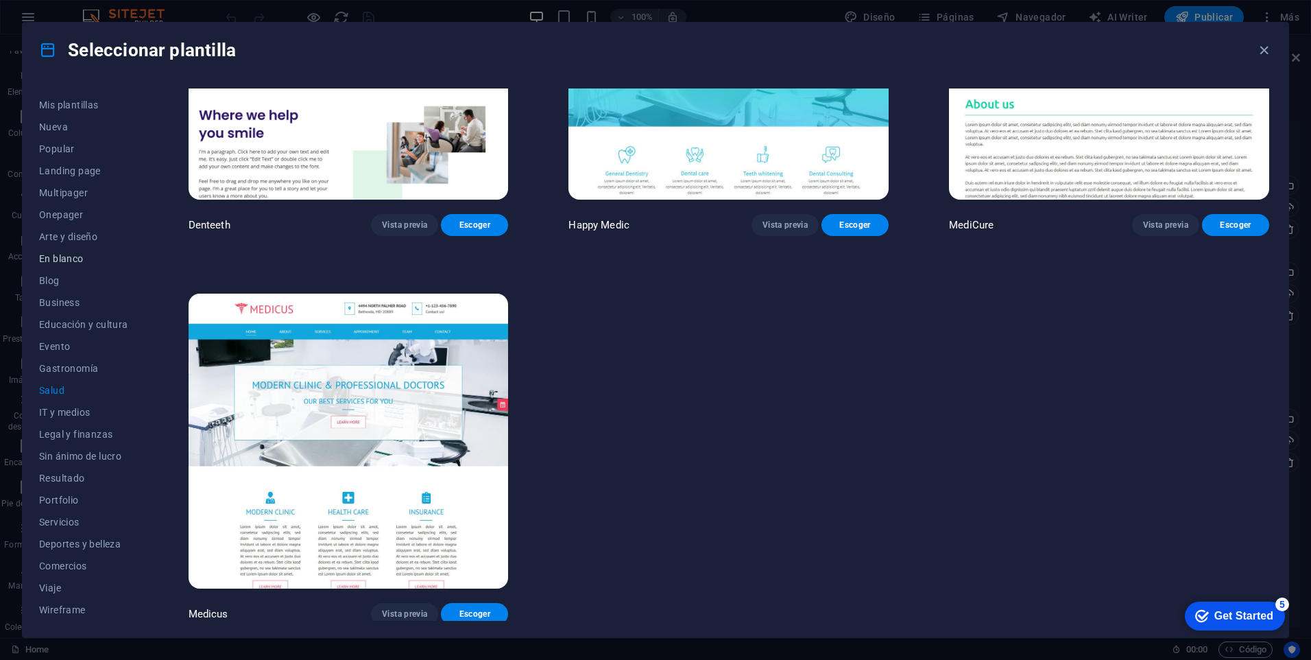
click at [58, 259] on span "En blanco" at bounding box center [83, 258] width 89 height 11
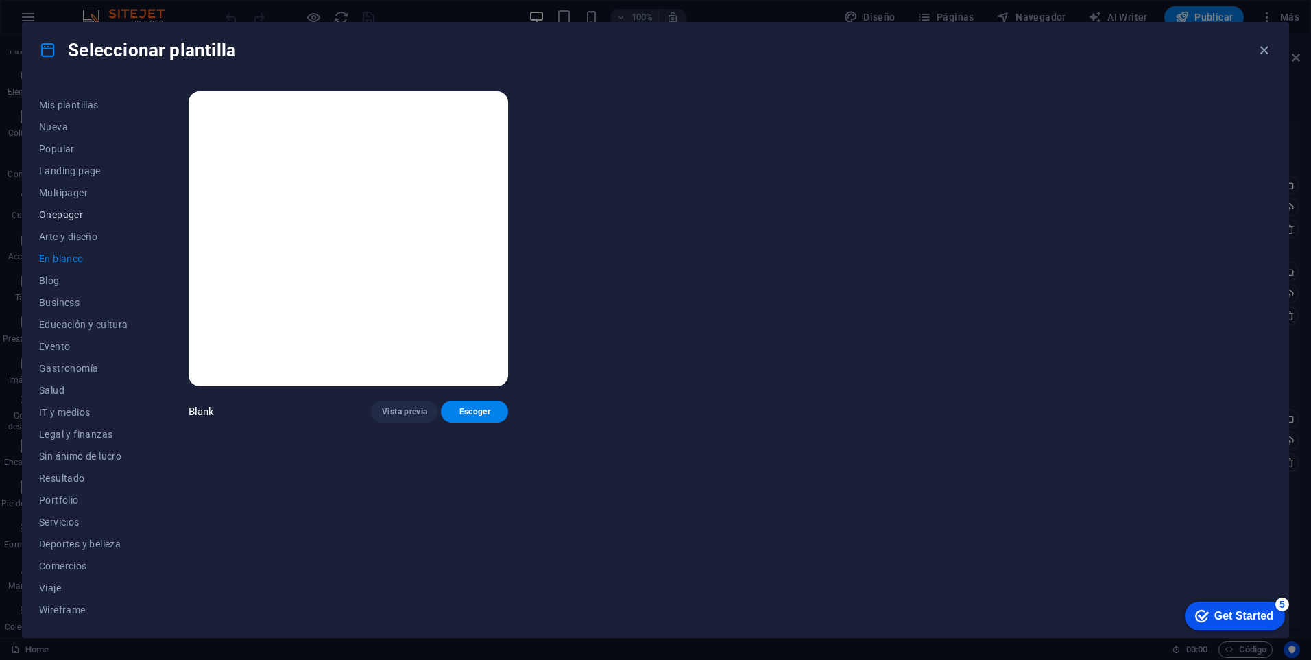
click at [65, 213] on span "Onepager" at bounding box center [83, 214] width 89 height 11
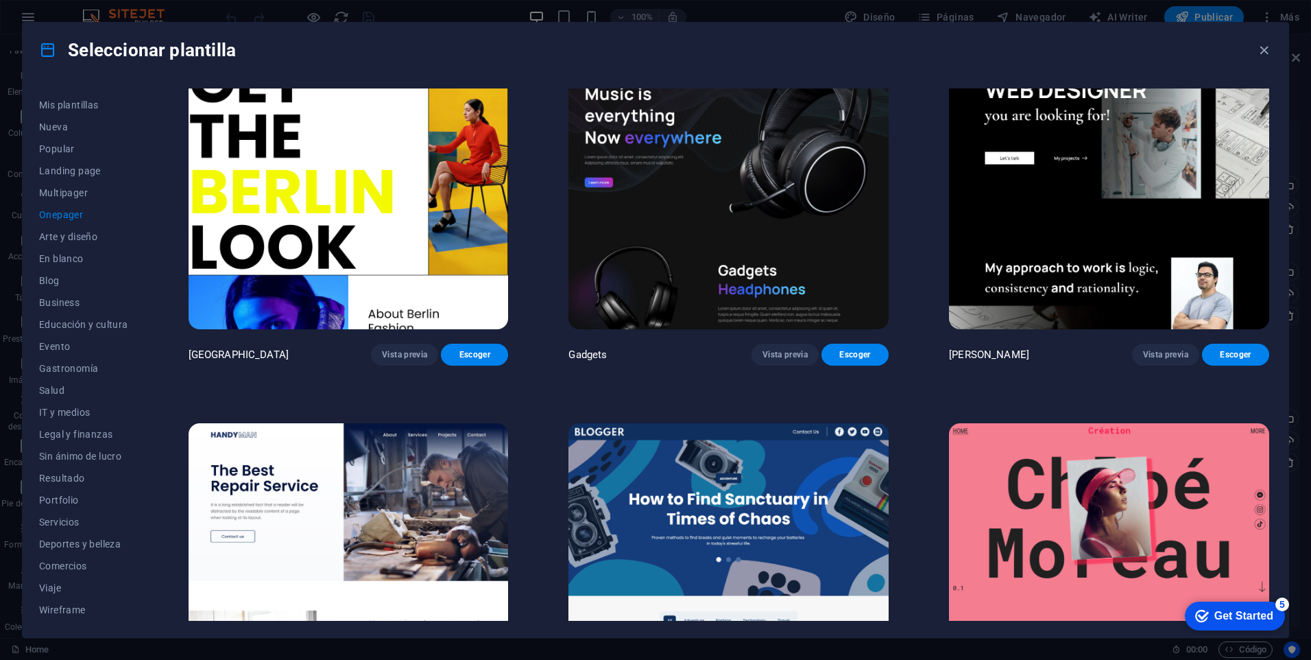
scroll to position [1646, 0]
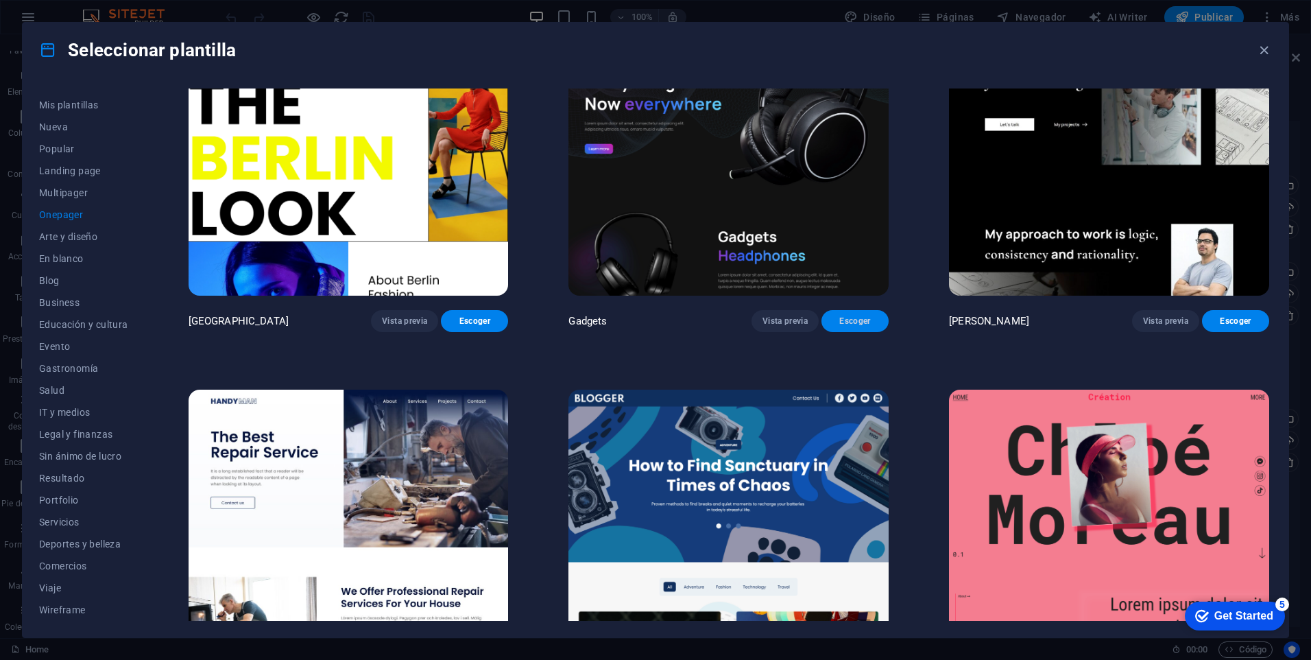
click at [832, 319] on span "Escoger" at bounding box center [854, 320] width 45 height 11
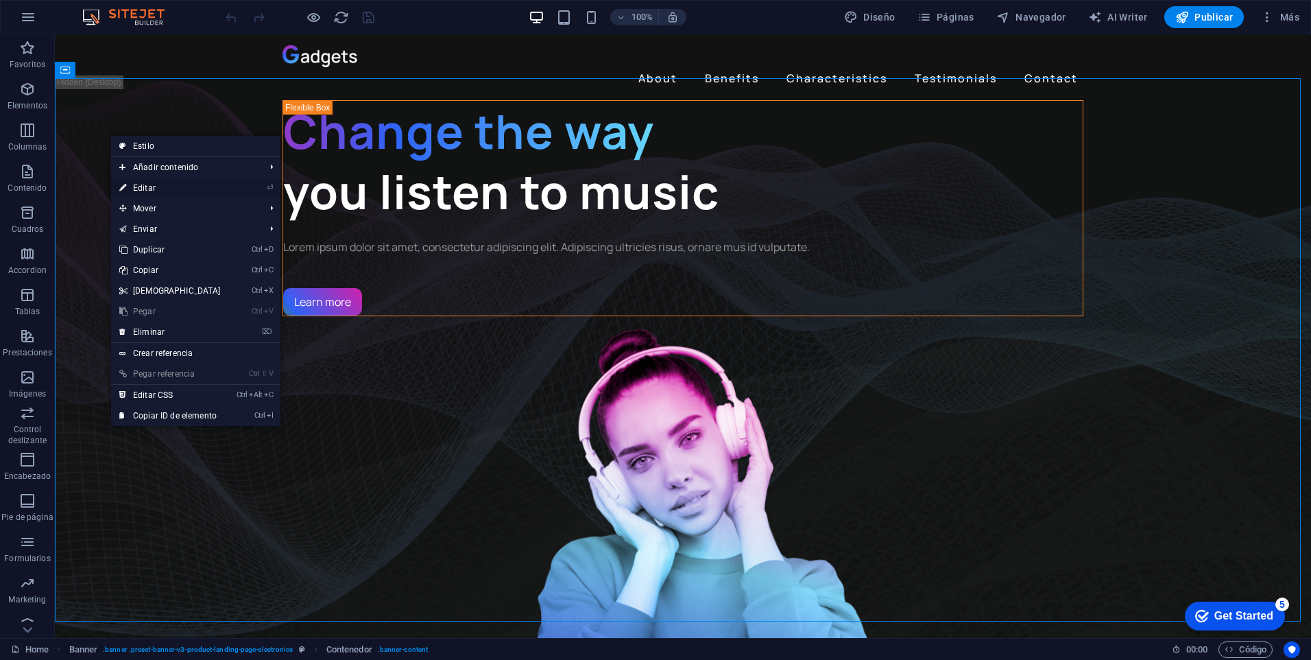
click at [156, 187] on link "⏎ Editar" at bounding box center [170, 188] width 118 height 21
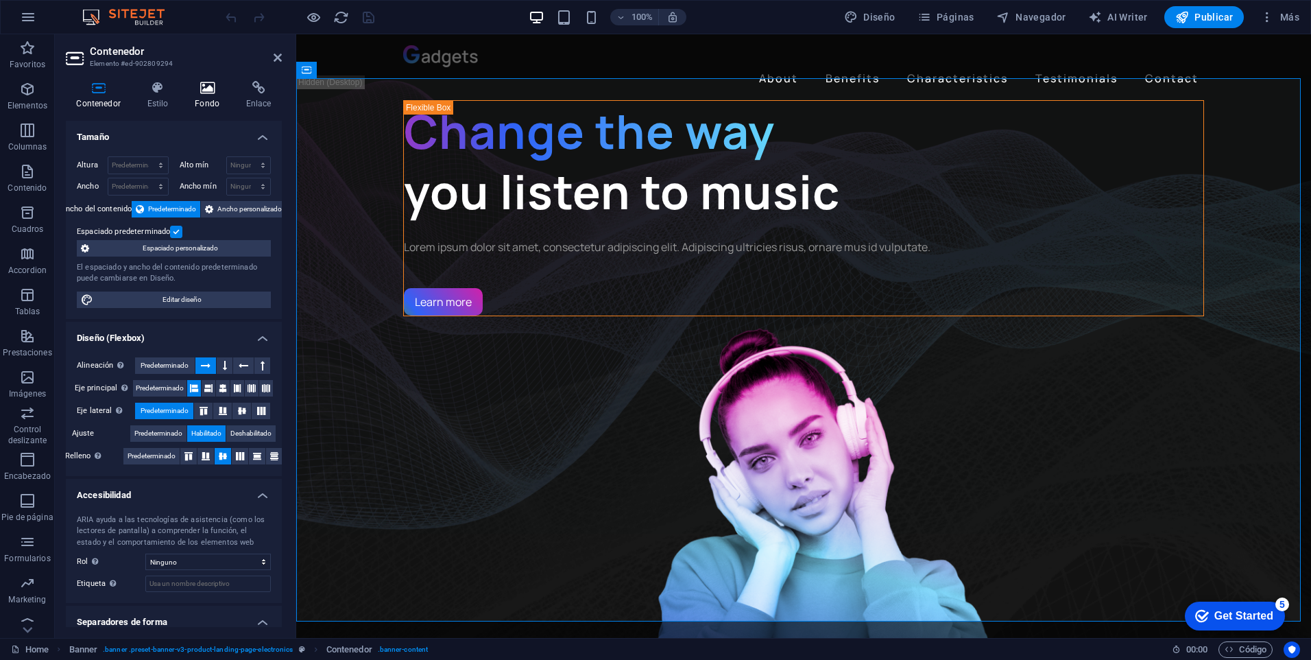
click at [192, 101] on h4 "Fondo" at bounding box center [209, 95] width 51 height 29
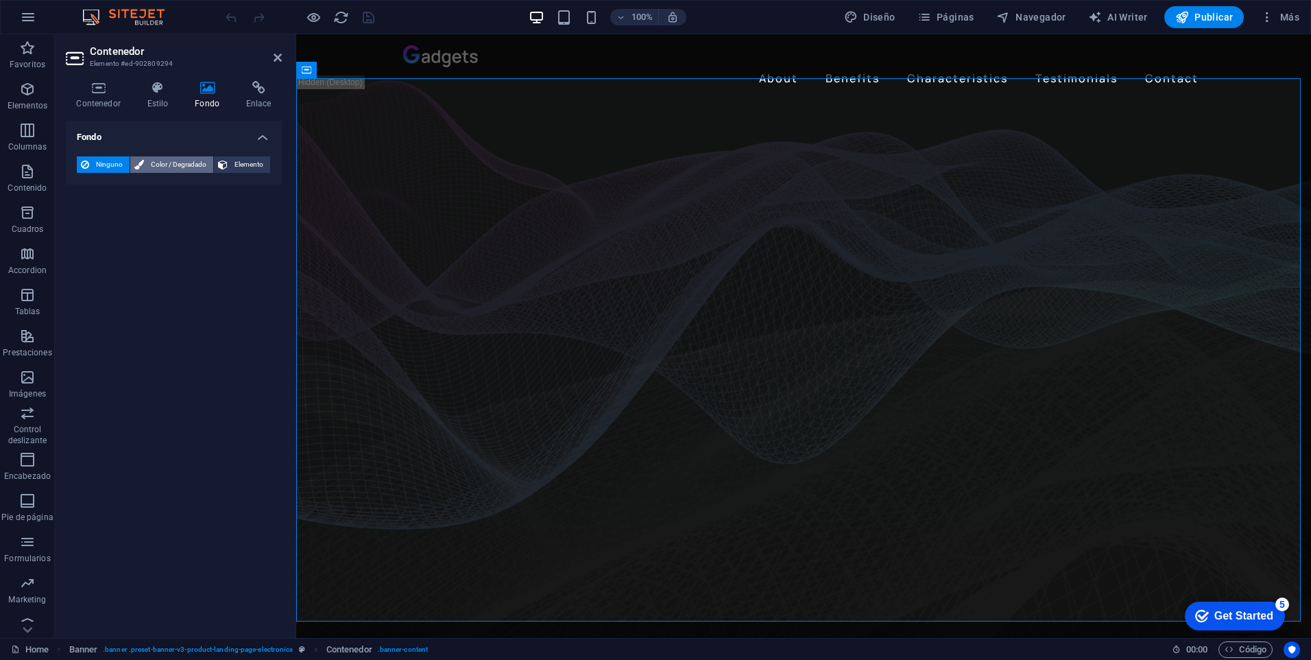
click at [177, 160] on span "Color / Degradado" at bounding box center [178, 164] width 61 height 16
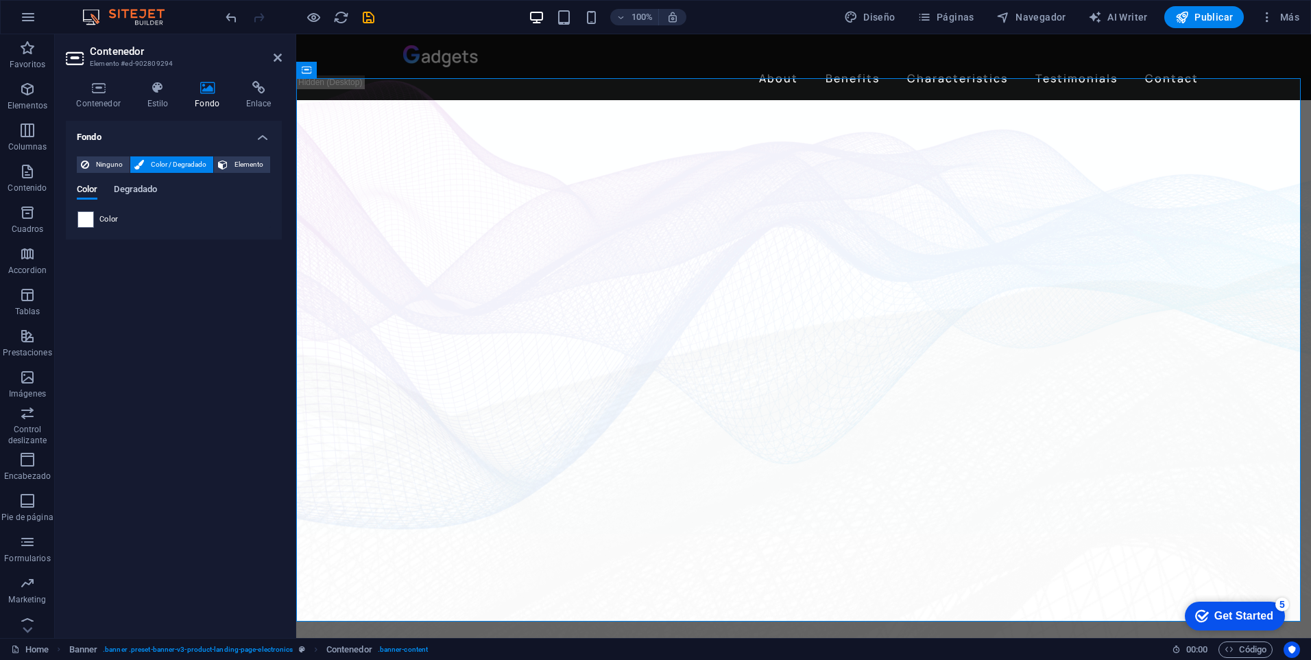
click at [141, 192] on span "Degradado" at bounding box center [135, 190] width 43 height 19
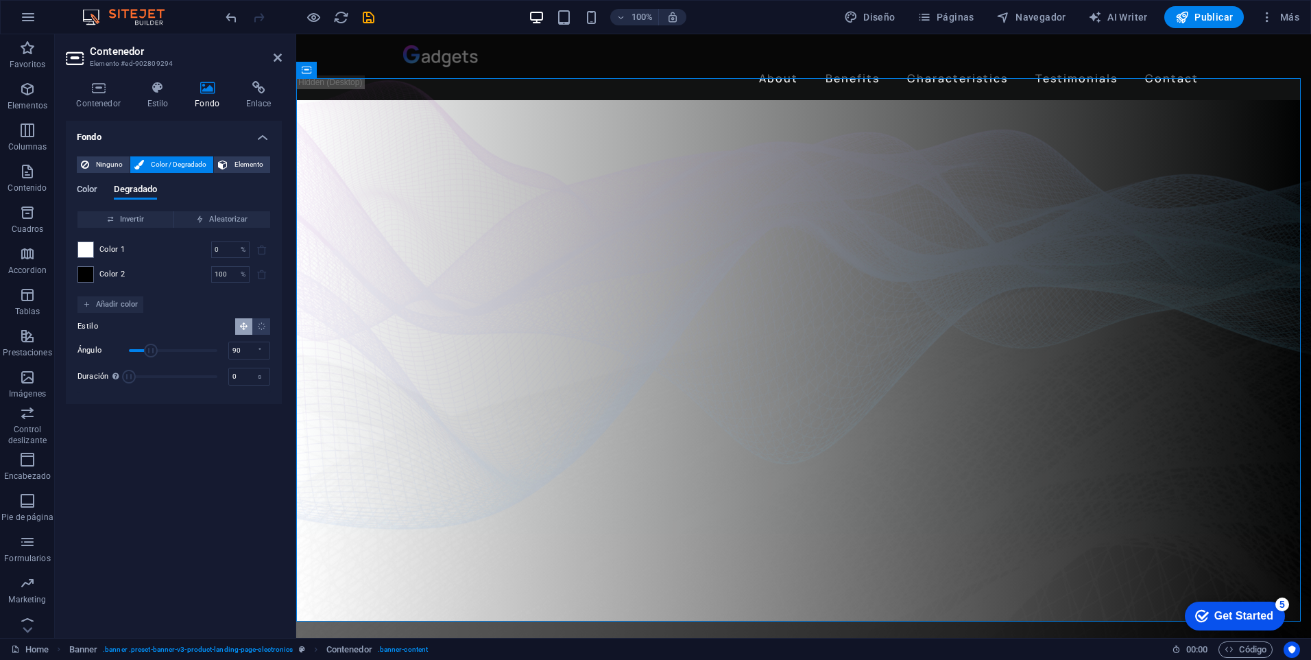
click at [95, 185] on span "Color" at bounding box center [87, 190] width 21 height 19
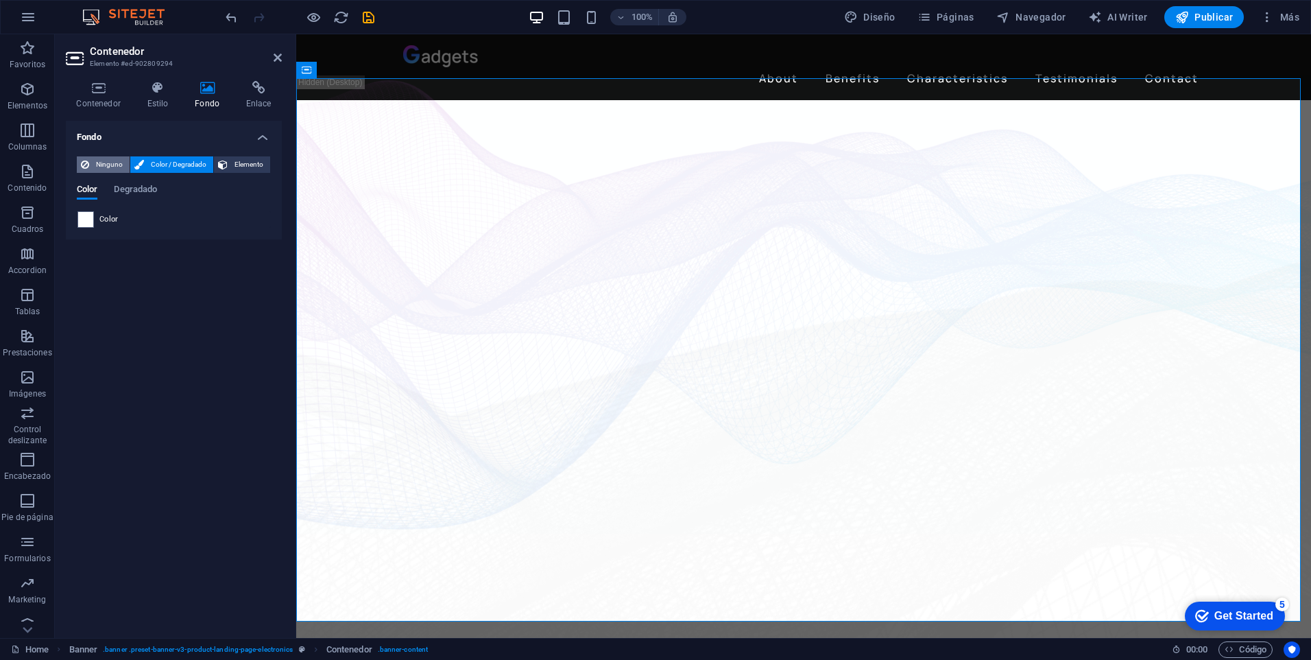
click at [90, 162] on button "Ninguno" at bounding box center [103, 164] width 53 height 16
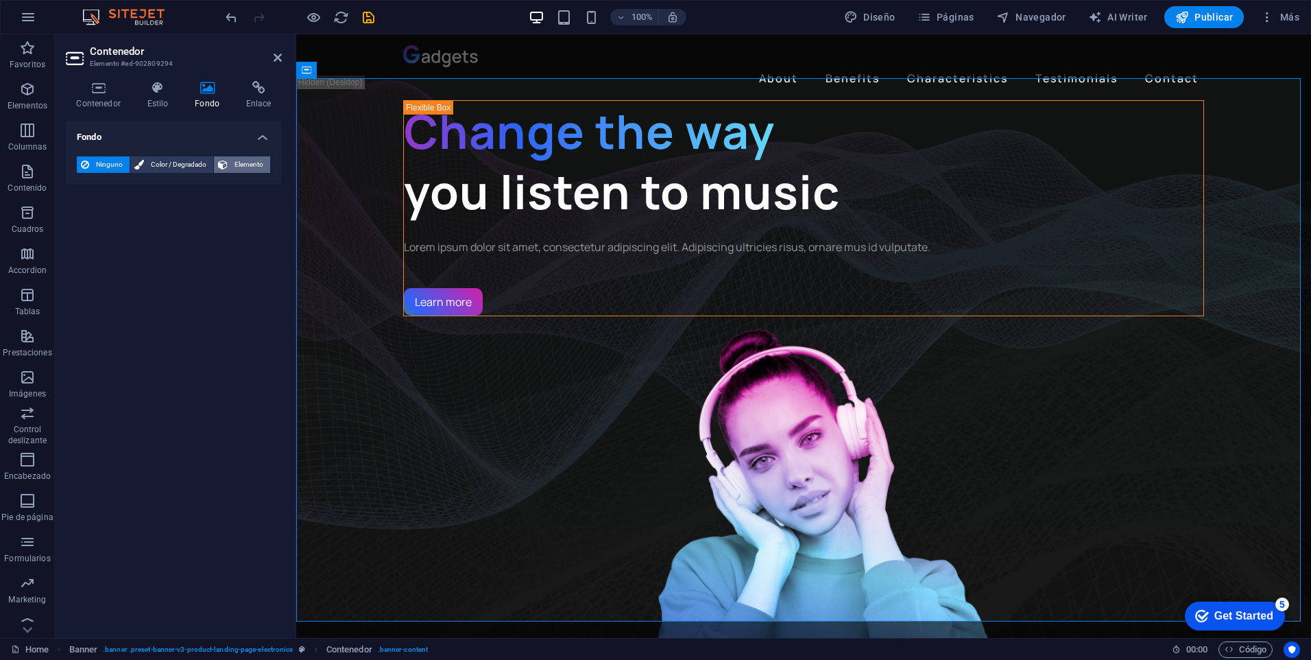
click at [241, 166] on span "Elemento" at bounding box center [249, 164] width 34 height 16
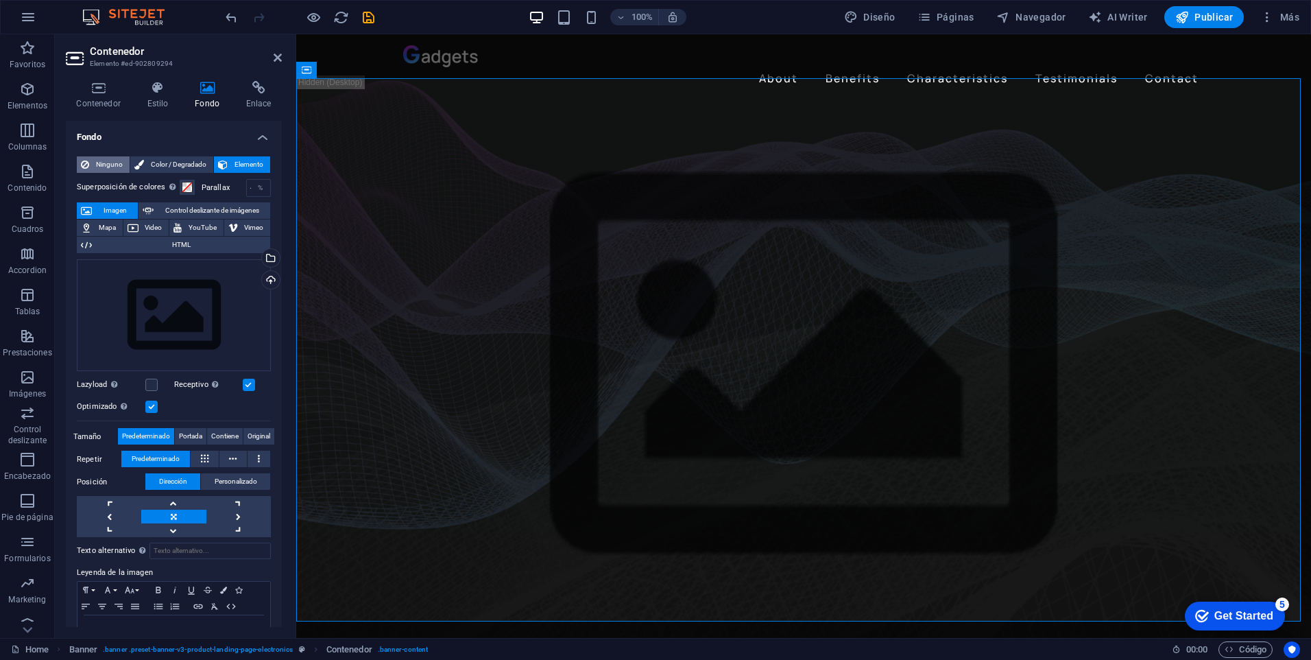
click at [115, 158] on span "Ninguno" at bounding box center [109, 164] width 32 height 16
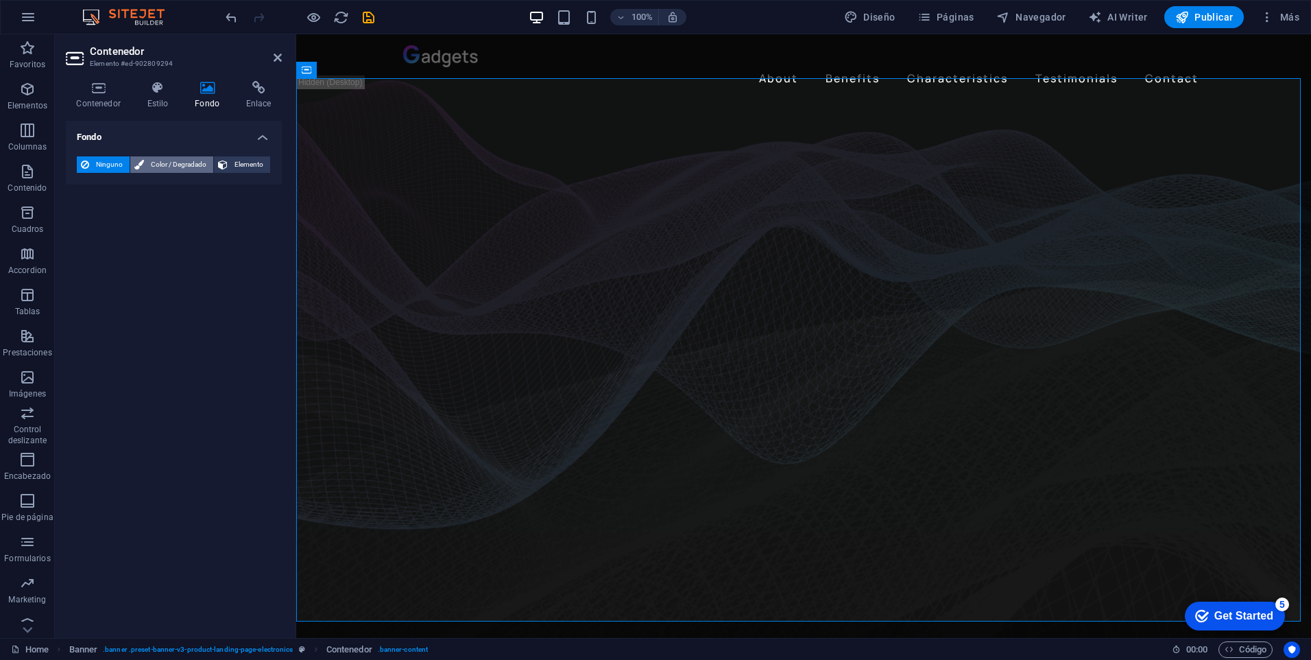
click at [165, 163] on span "Color / Degradado" at bounding box center [178, 164] width 61 height 16
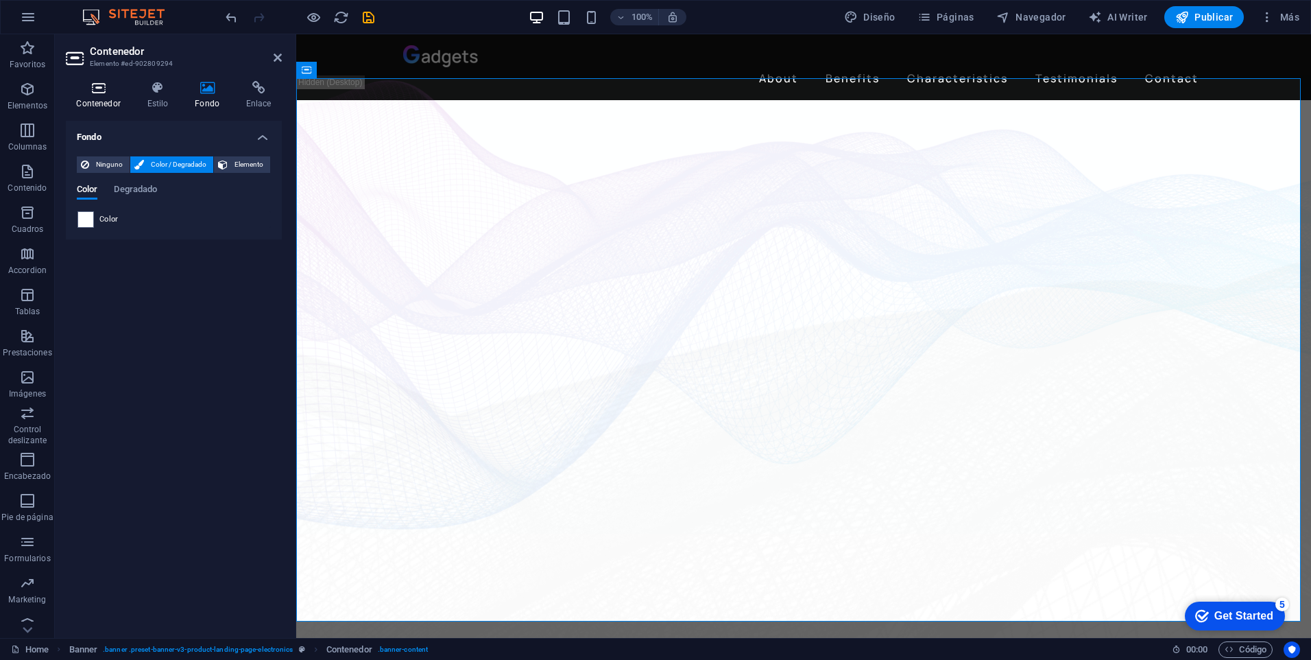
click at [105, 91] on icon at bounding box center [98, 88] width 65 height 14
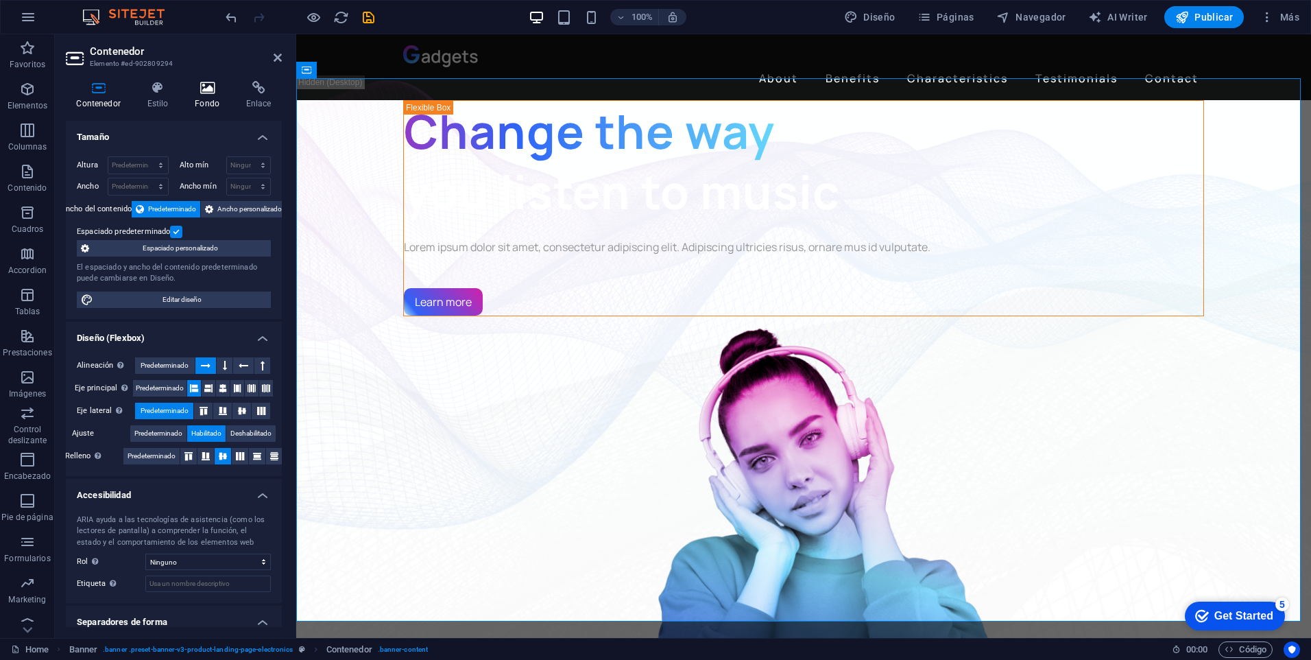
click at [202, 84] on icon at bounding box center [207, 88] width 46 height 14
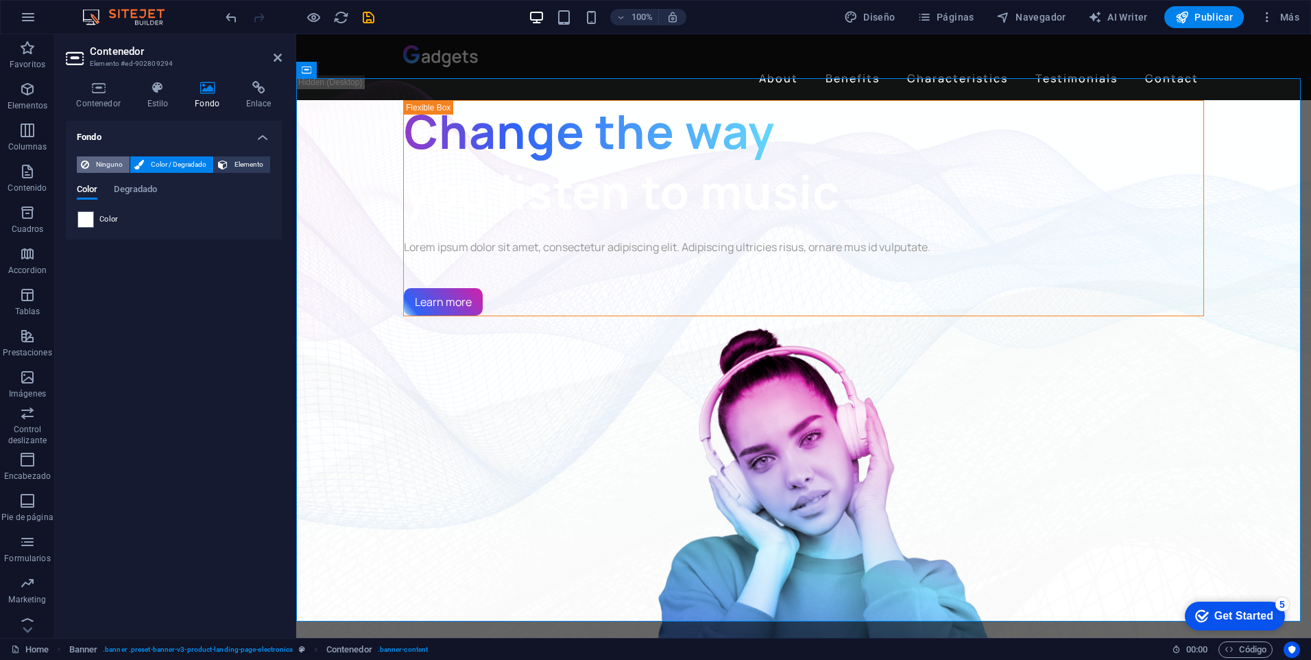
click at [106, 165] on span "Ninguno" at bounding box center [109, 164] width 32 height 16
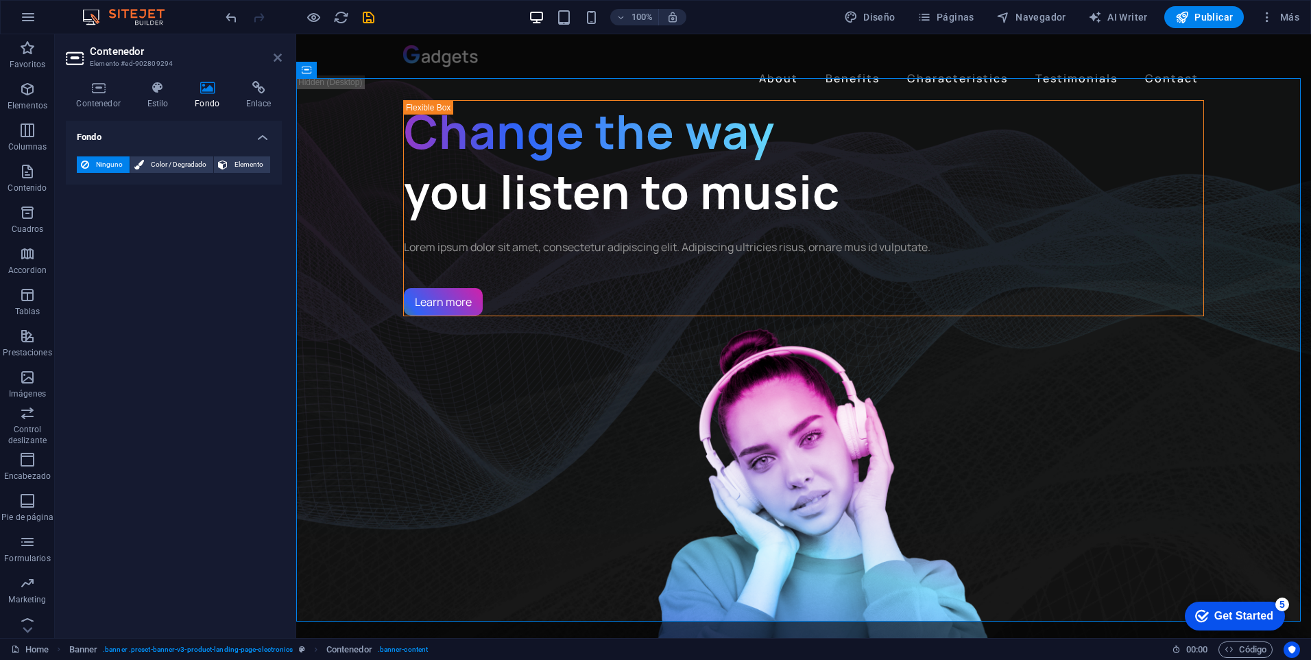
click at [278, 58] on icon at bounding box center [278, 57] width 8 height 11
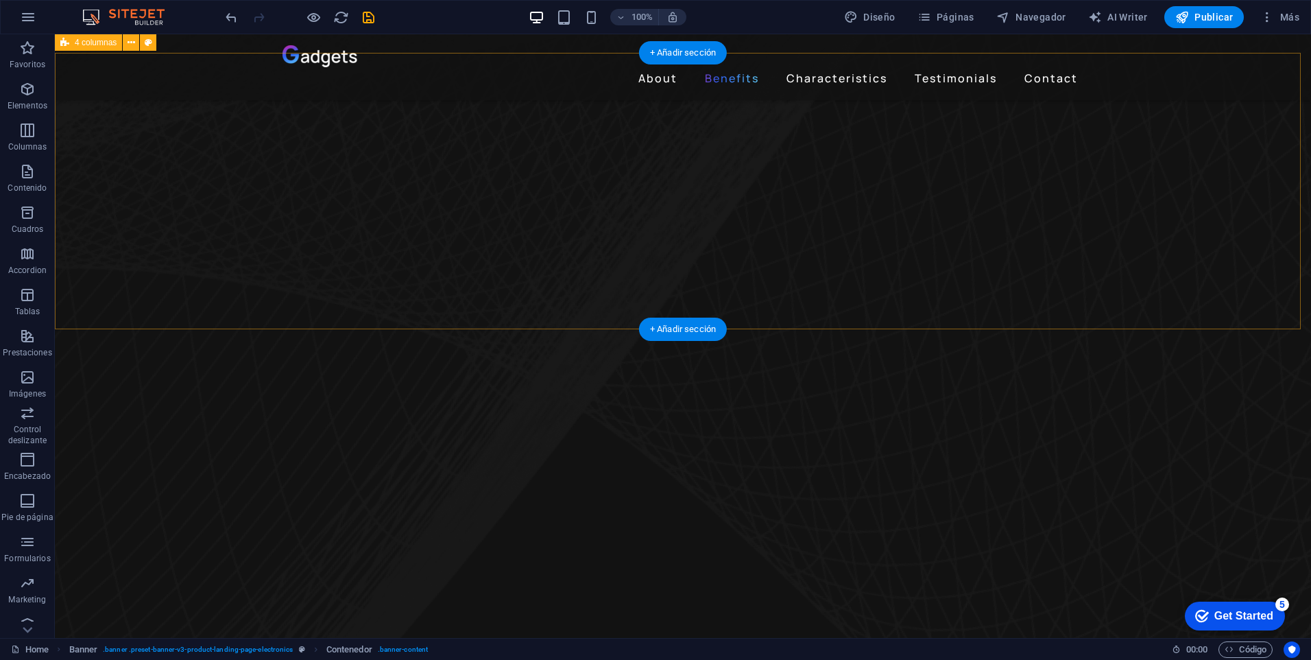
scroll to position [754, 0]
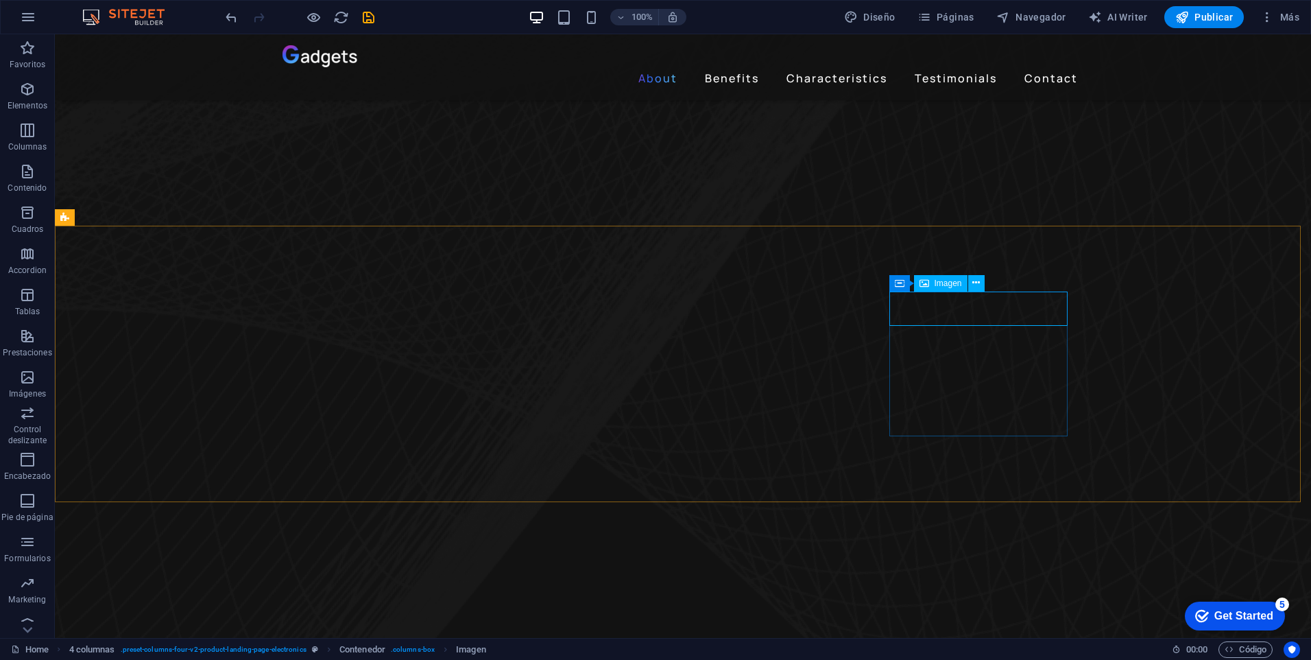
click at [932, 286] on div "Imagen" at bounding box center [940, 283] width 53 height 16
click at [948, 281] on span "Imagen" at bounding box center [948, 283] width 27 height 8
click at [978, 281] on icon at bounding box center [976, 283] width 8 height 14
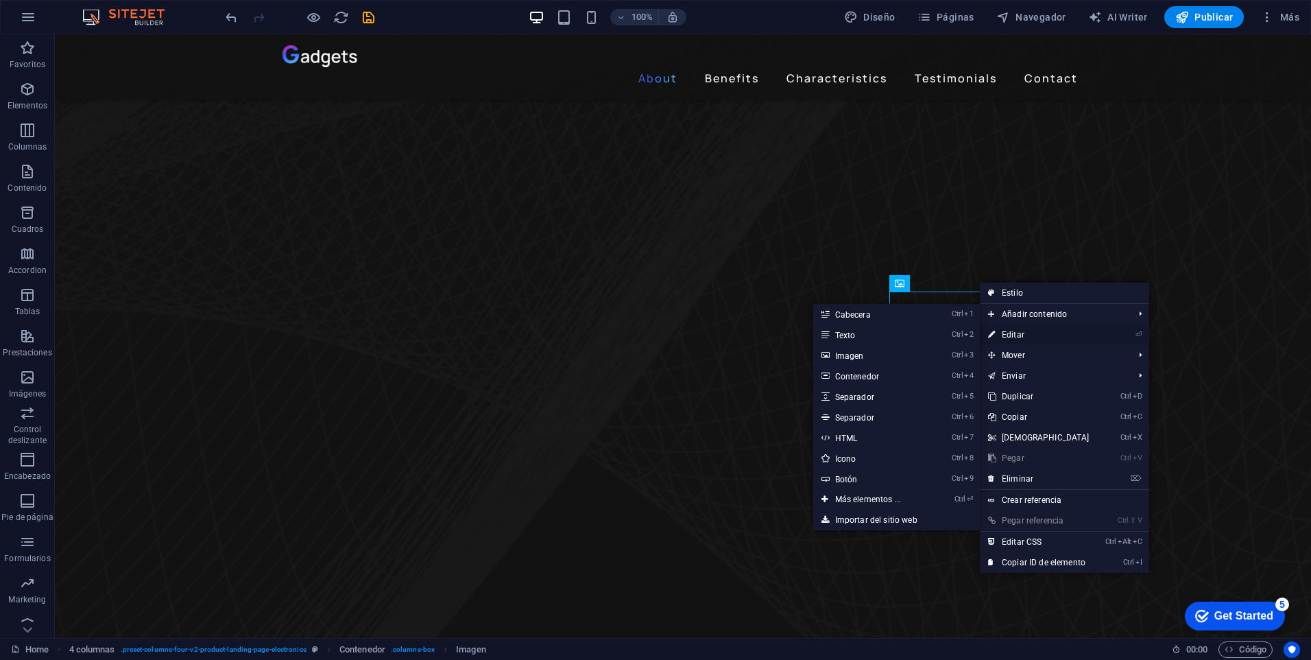
click at [1012, 335] on link "⏎ Editar" at bounding box center [1039, 334] width 118 height 21
select select "px"
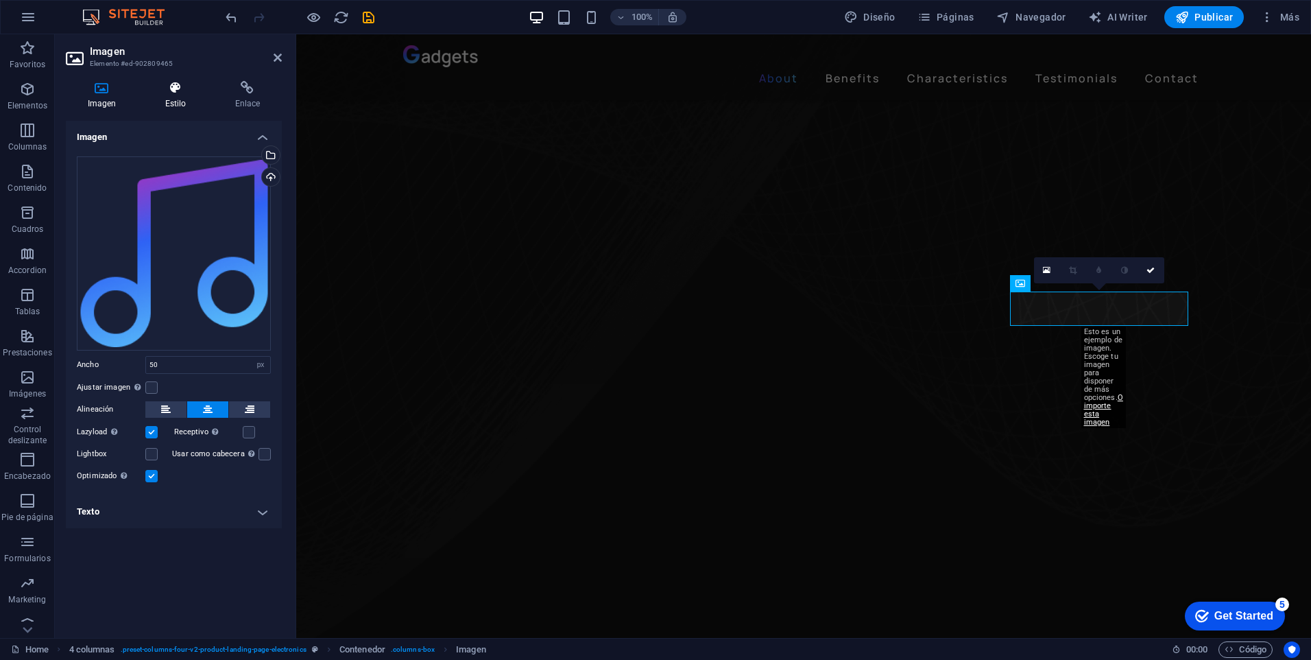
click at [169, 92] on icon at bounding box center [175, 88] width 64 height 14
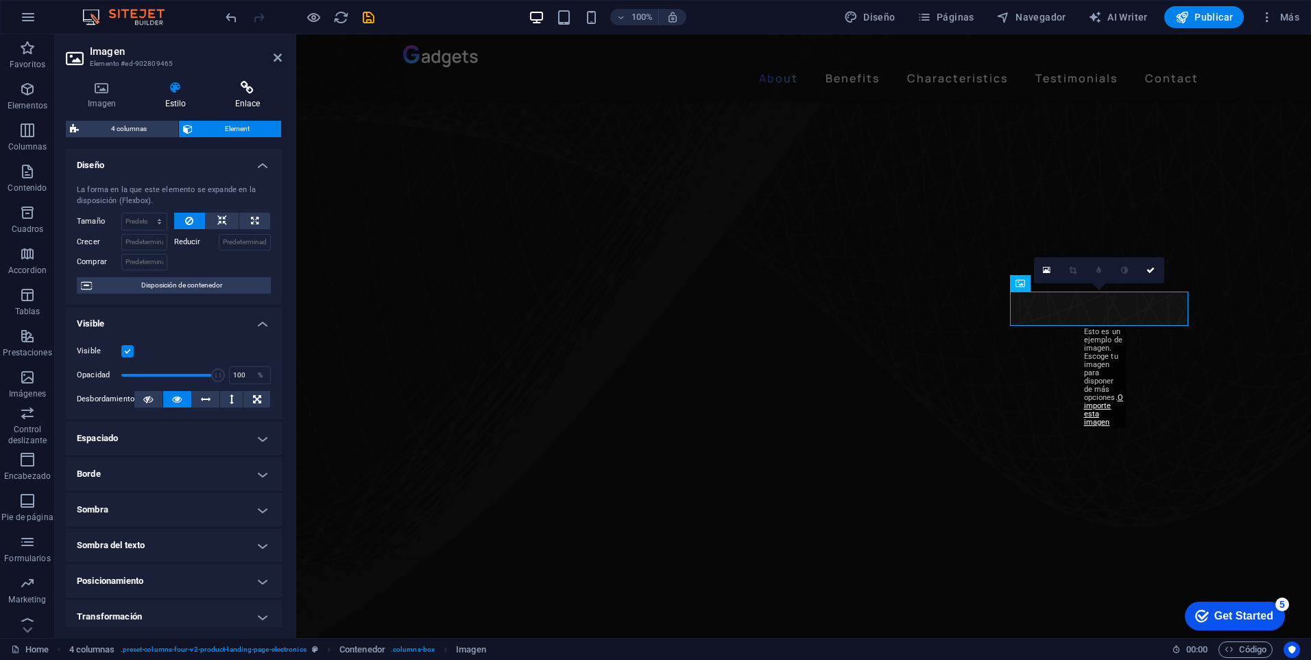
click at [246, 90] on icon at bounding box center [247, 88] width 69 height 14
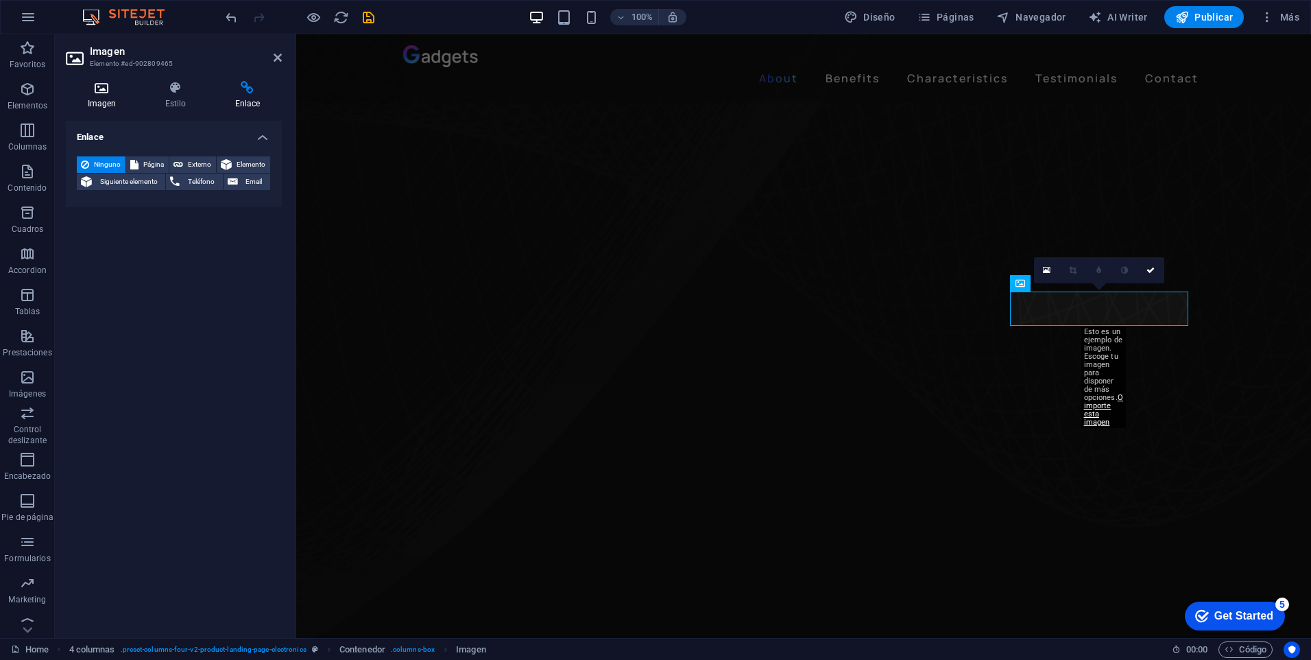
click at [100, 90] on icon at bounding box center [102, 88] width 72 height 14
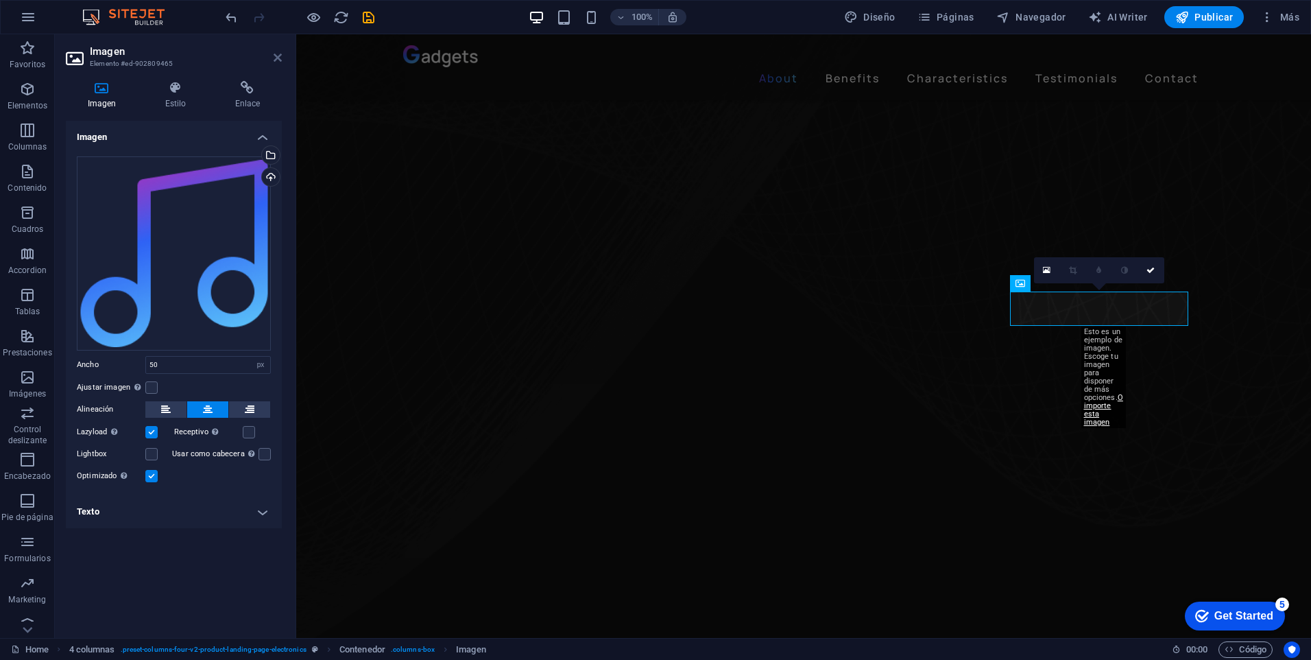
drag, startPoint x: 274, startPoint y: 54, endPoint x: 499, endPoint y: 142, distance: 240.8
click at [274, 54] on icon at bounding box center [278, 57] width 8 height 11
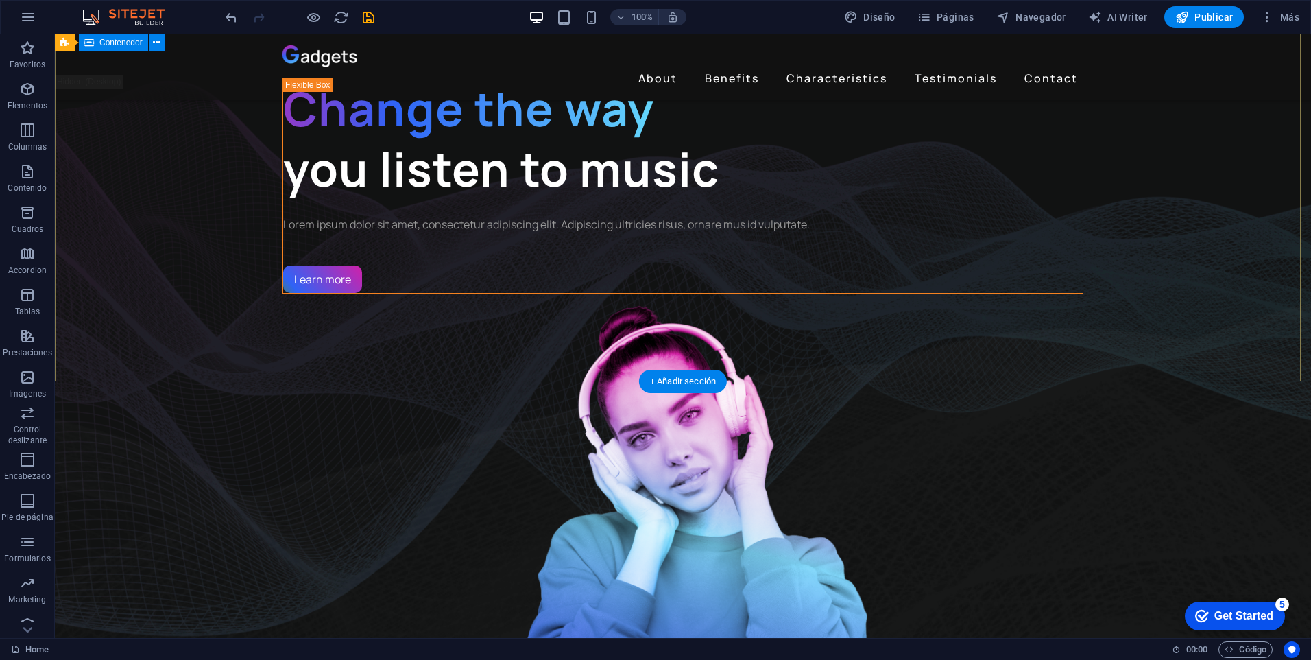
scroll to position [0, 0]
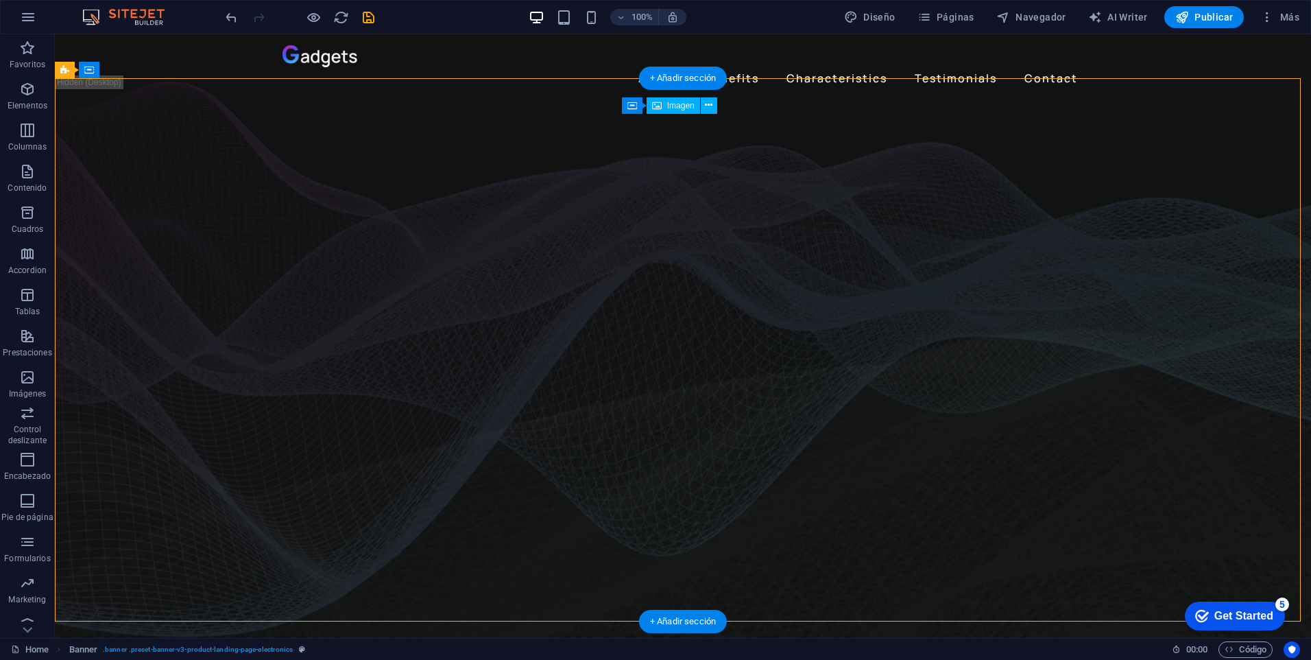
drag, startPoint x: 896, startPoint y: 149, endPoint x: 913, endPoint y: 157, distance: 19.0
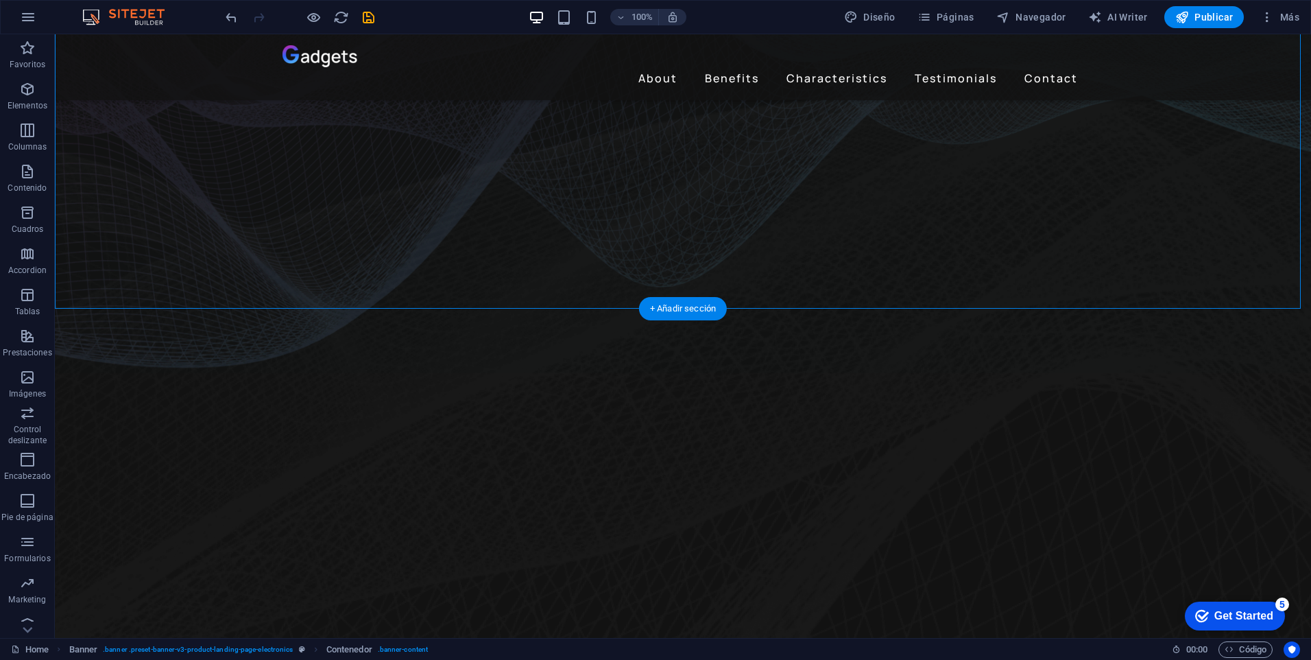
scroll to position [261, 0]
drag, startPoint x: 1027, startPoint y: -51, endPoint x: 850, endPoint y: 244, distance: 343.9
